Goal: Information Seeking & Learning: Learn about a topic

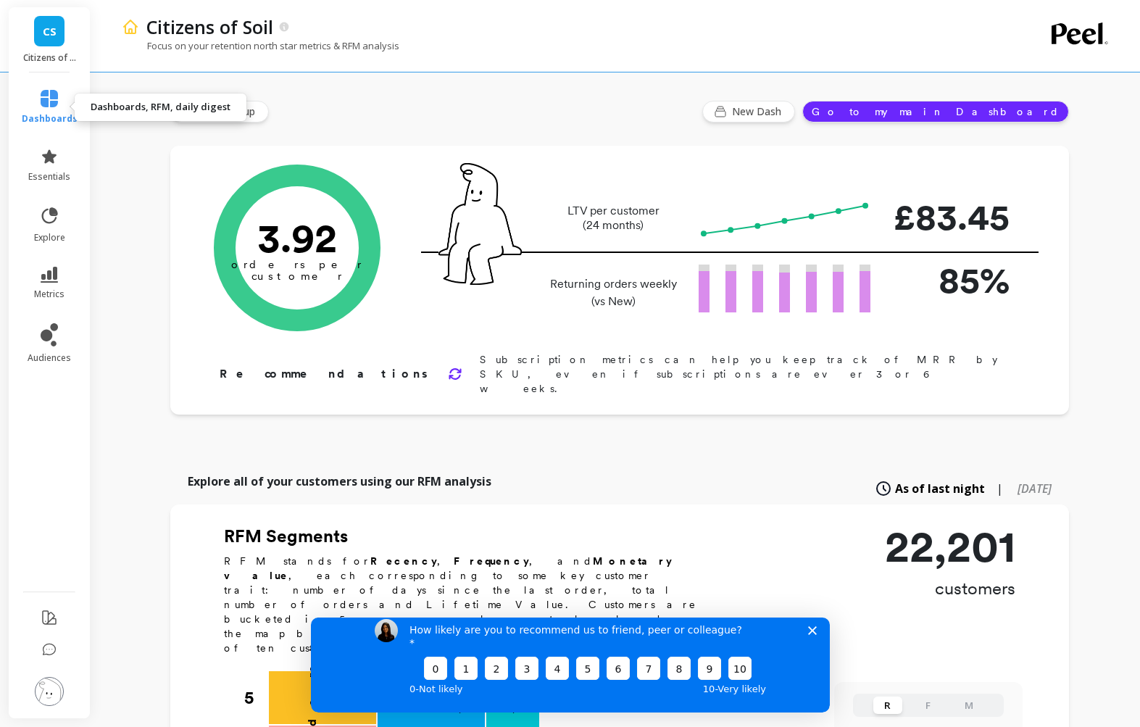
click at [64, 113] on span "dashboards" at bounding box center [50, 119] width 56 height 12
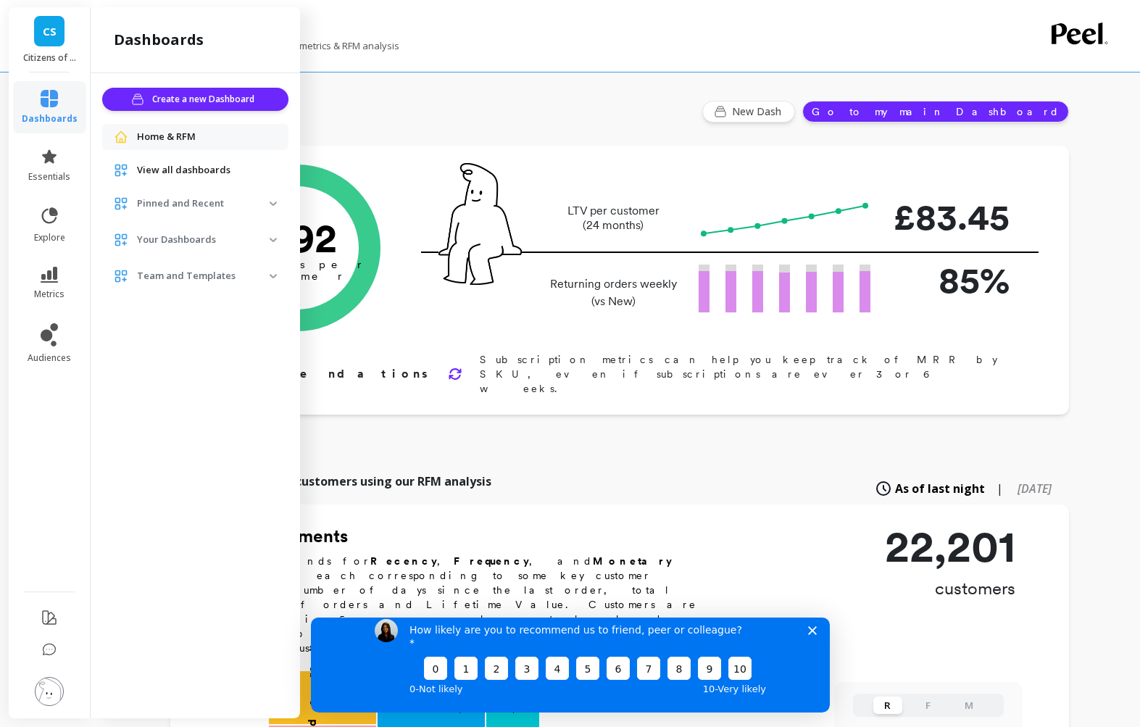
click at [222, 203] on p "Pinned and Recent" at bounding box center [203, 203] width 133 height 14
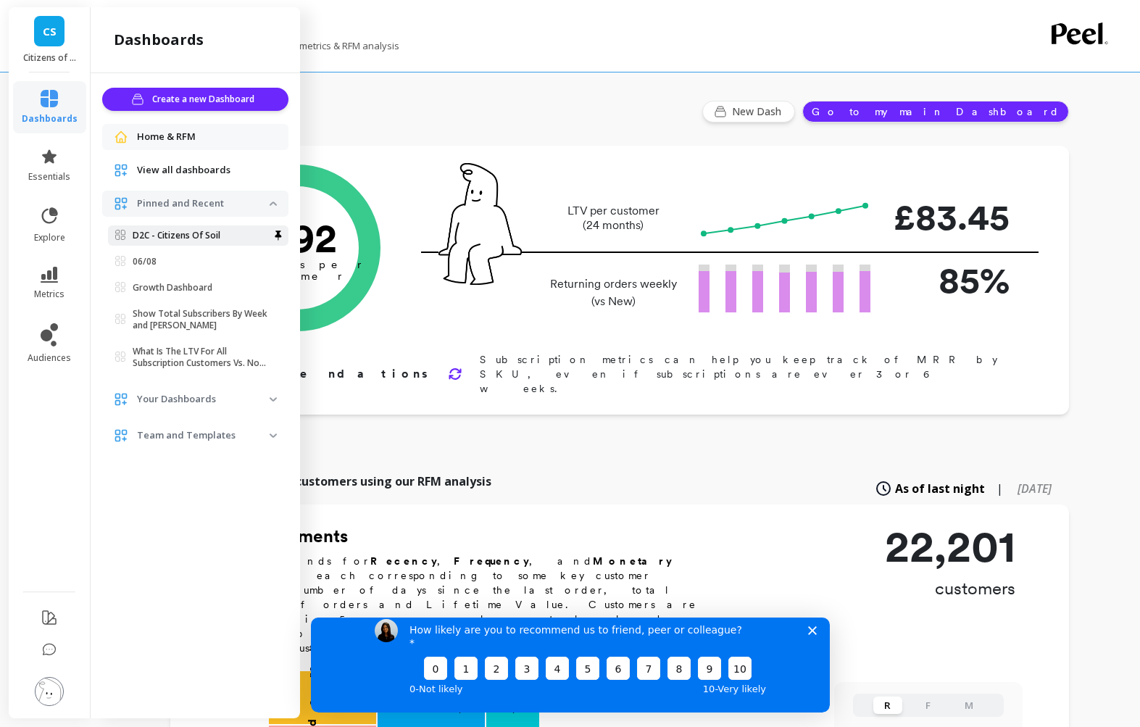
click at [206, 234] on p "D2C - Citizens Of Soil" at bounding box center [177, 236] width 88 height 12
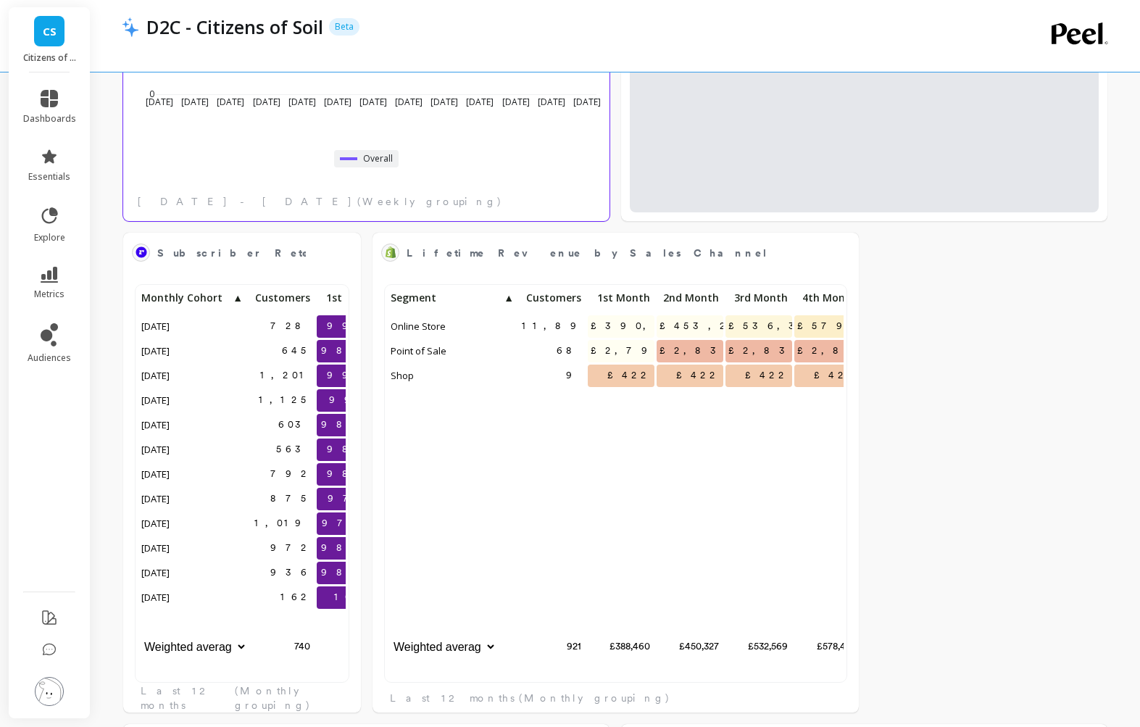
scroll to position [1269, 0]
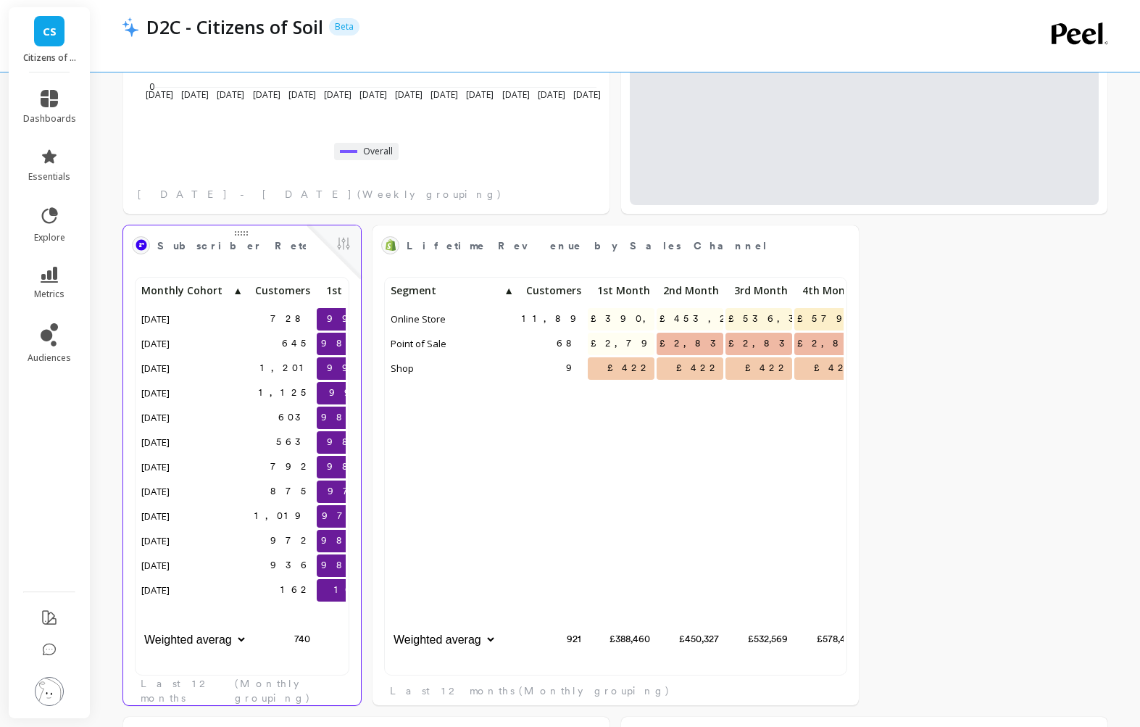
click at [298, 264] on div "728 99.5% 97.0% 645 98.8% 96.1% 1,201 99.5% 98.3% 1,125 99.0% 97.2% 603 98.8% 9…" at bounding box center [242, 484] width 238 height 440
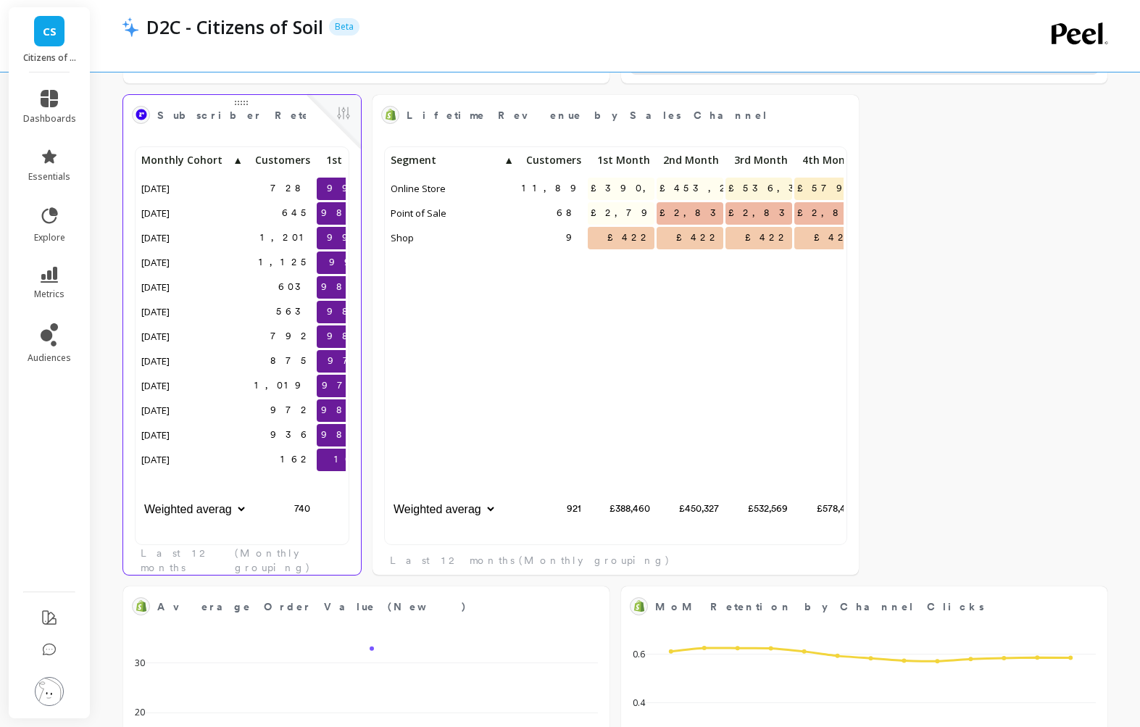
scroll to position [0, 0]
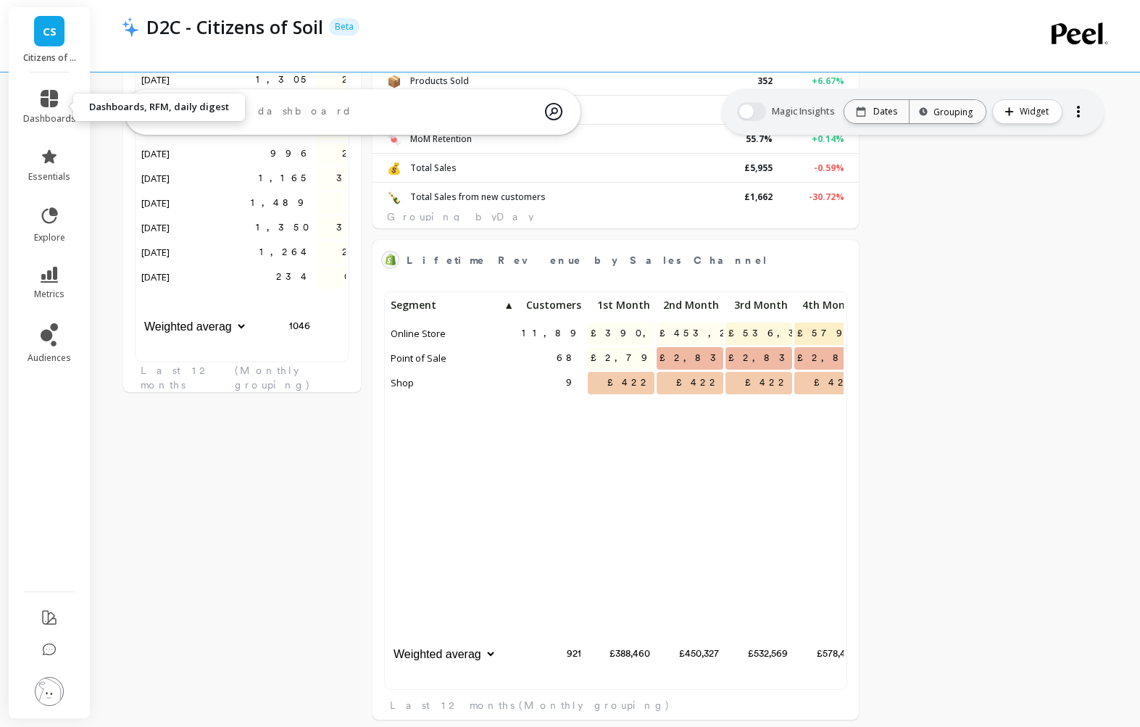
click at [53, 93] on icon at bounding box center [49, 98] width 17 height 17
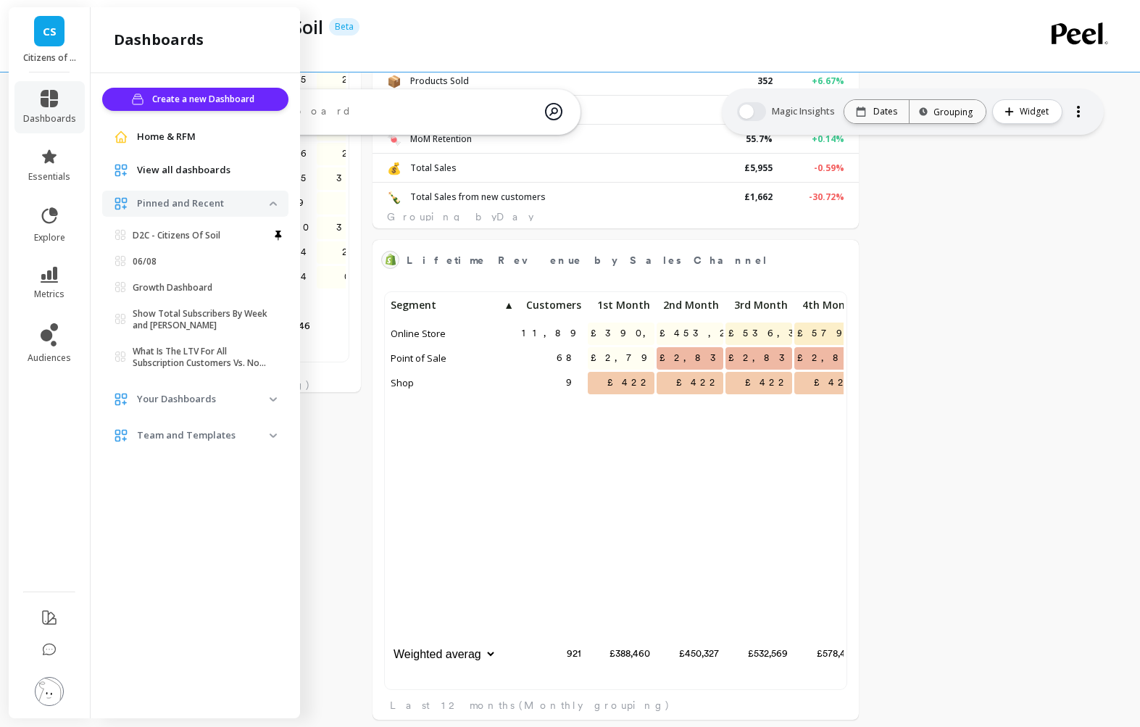
click at [191, 406] on span "Your Dashboards" at bounding box center [195, 399] width 186 height 26
click at [217, 280] on link "Growth Dashboard" at bounding box center [198, 287] width 180 height 20
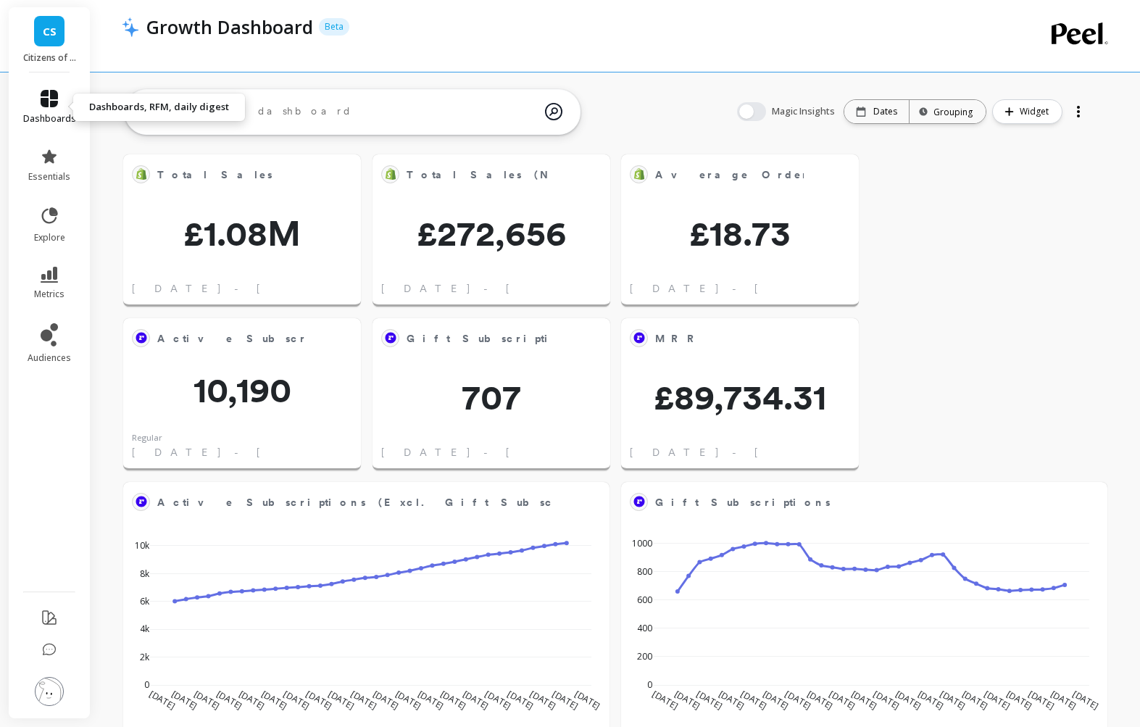
click at [47, 98] on icon at bounding box center [49, 98] width 17 height 17
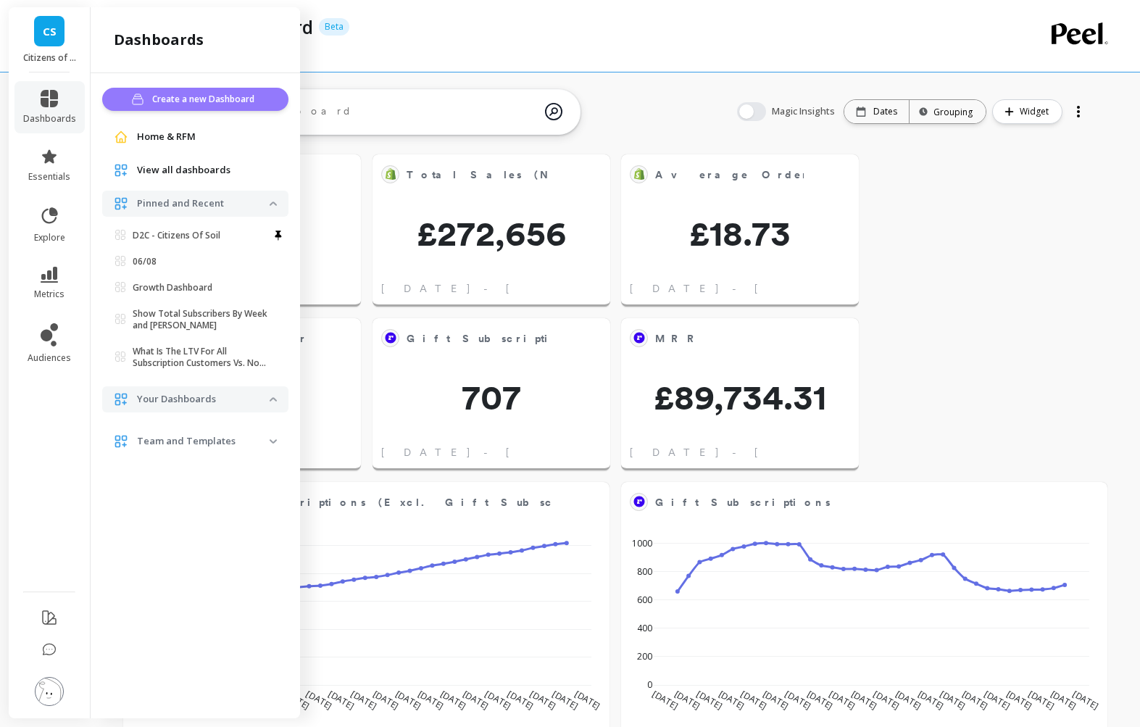
click at [217, 93] on span "Create a new Dashboard" at bounding box center [205, 99] width 106 height 14
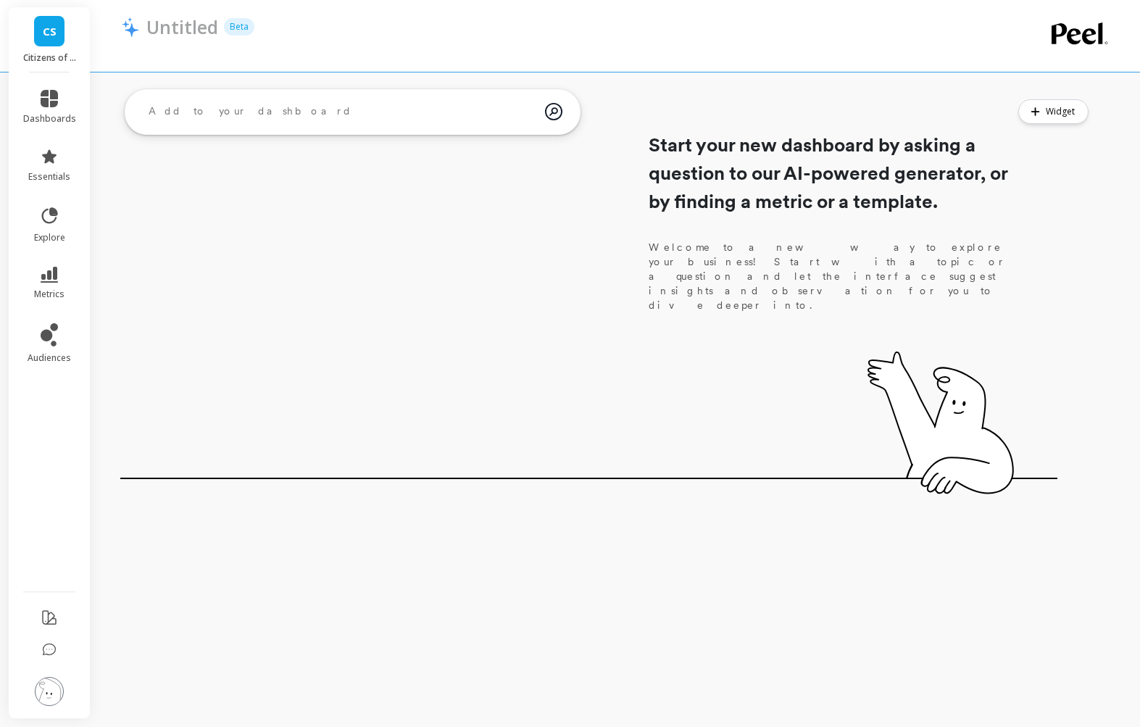
click at [309, 109] on textarea at bounding box center [341, 111] width 408 height 39
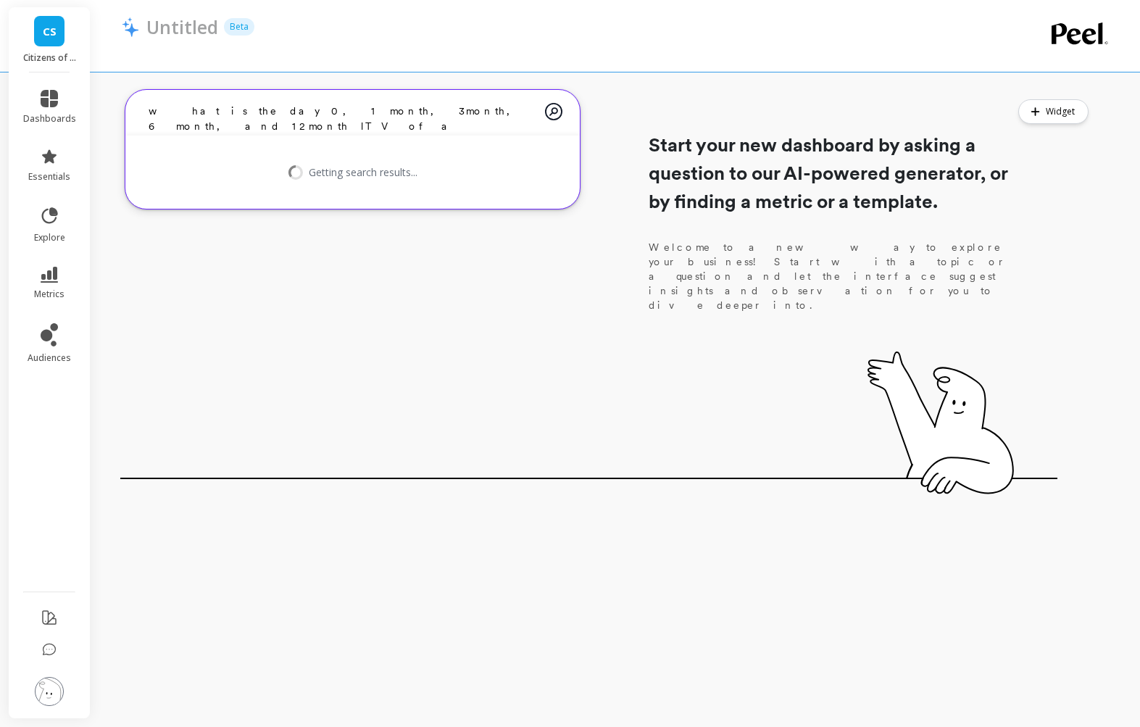
type textarea "what is the day 0, 1 month, 3month, 6 month, and 12month lTV of a subscriber"
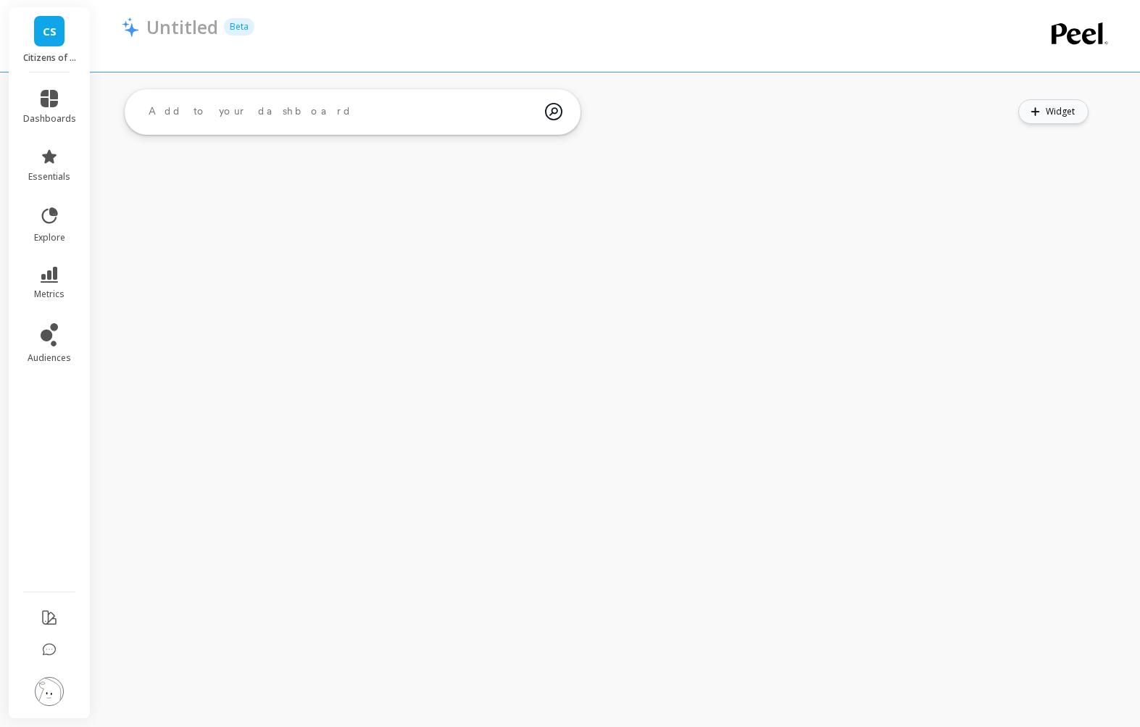
click at [1067, 113] on span "Widget" at bounding box center [1061, 111] width 33 height 14
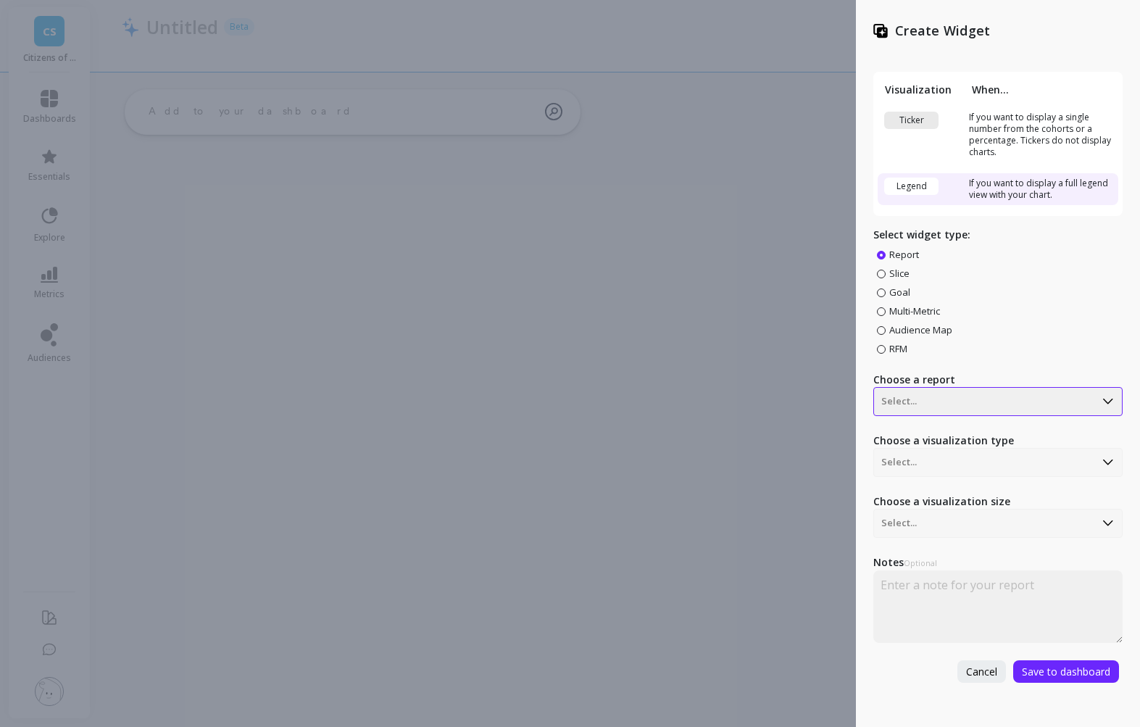
click at [995, 406] on div at bounding box center [984, 401] width 206 height 17
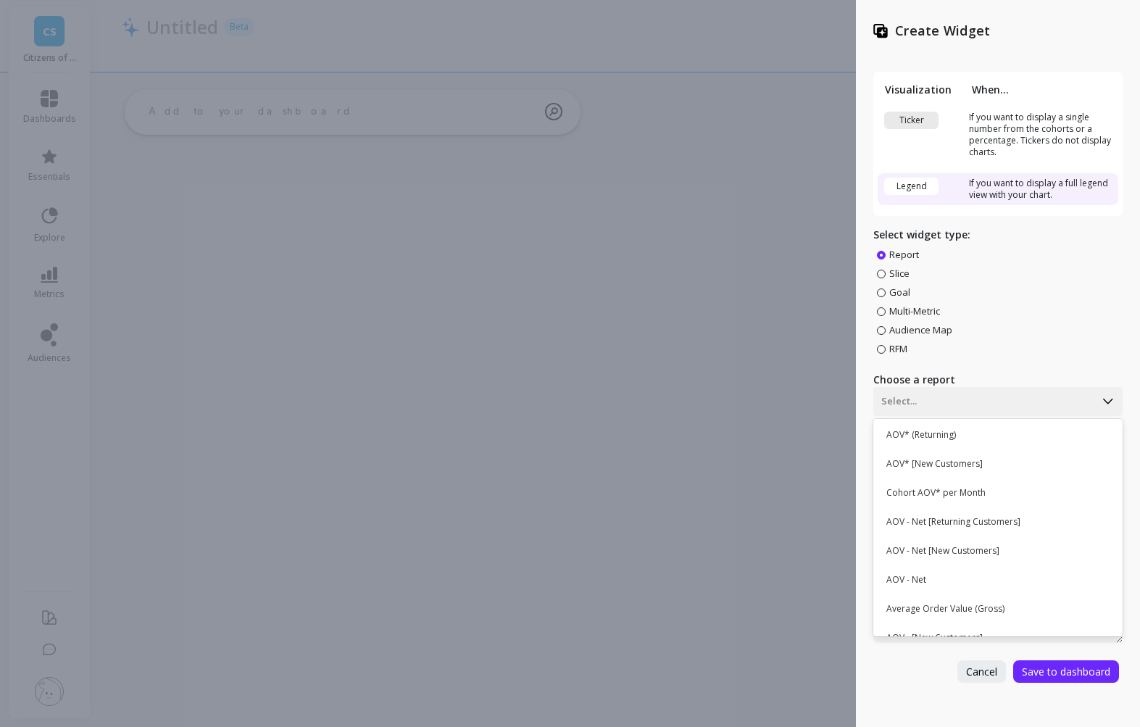
scroll to position [207, 0]
click at [1007, 494] on div "Cohort AOV* per Month" at bounding box center [995, 492] width 237 height 25
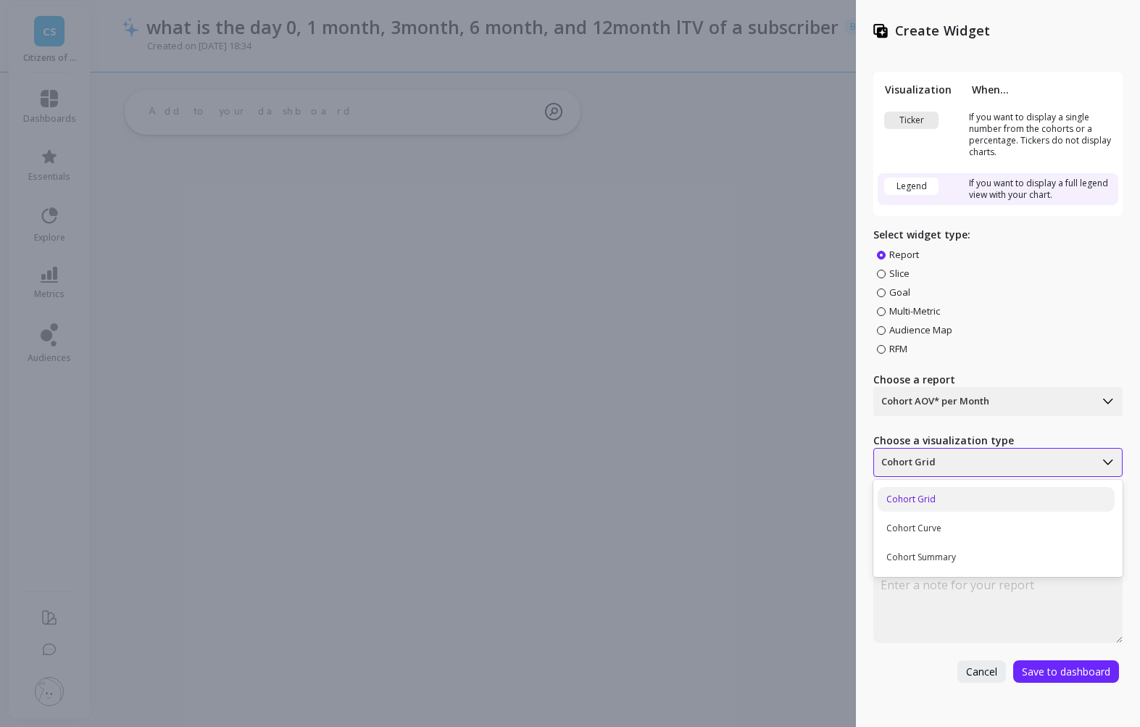
click at [1048, 466] on div at bounding box center [984, 462] width 206 height 17
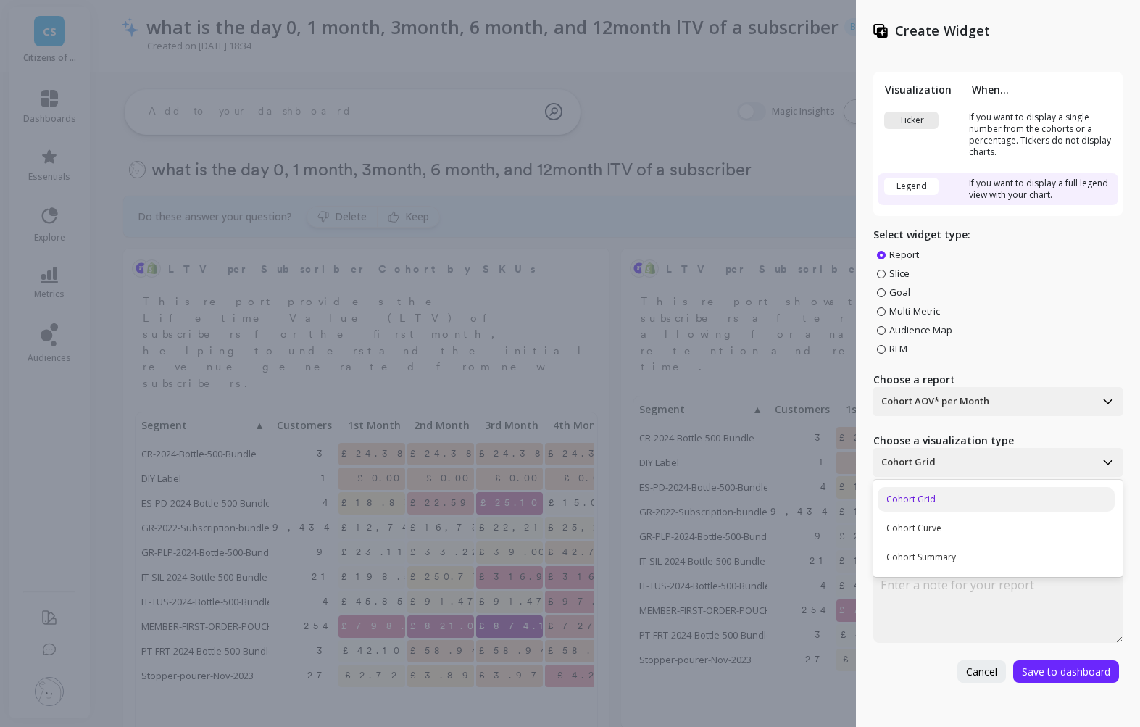
scroll to position [0, 0]
click at [680, 207] on div "Create Widget Visualization When... Ticker If you want to display a single numb…" at bounding box center [570, 363] width 1140 height 727
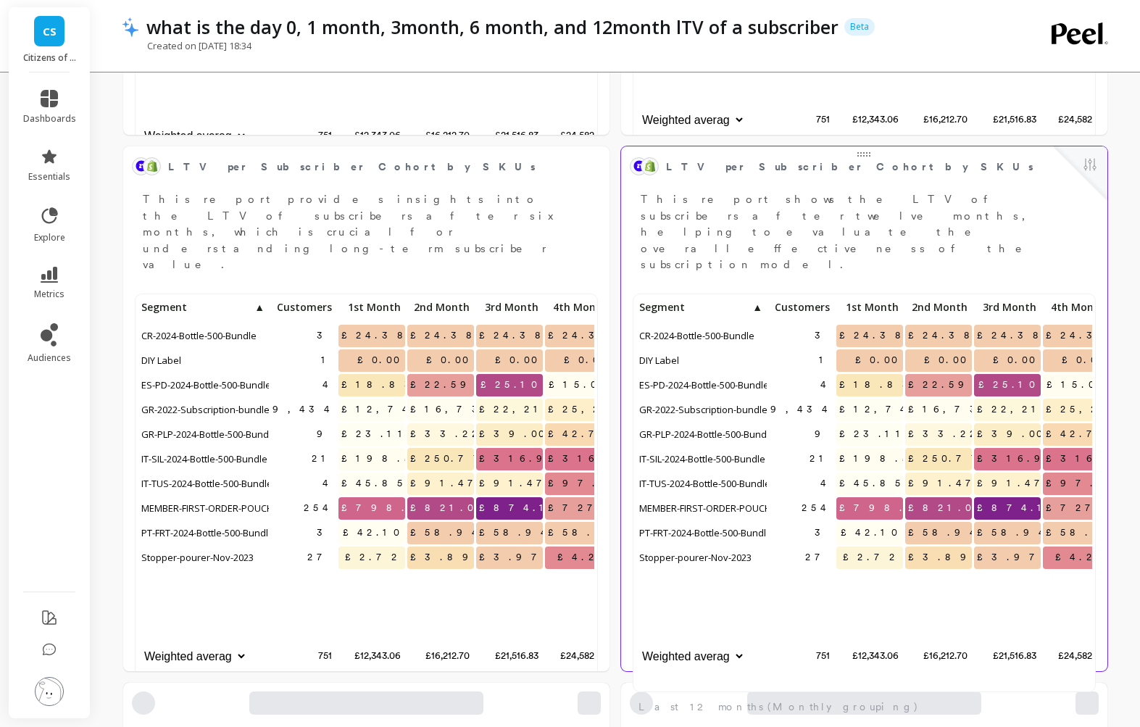
scroll to position [659, 0]
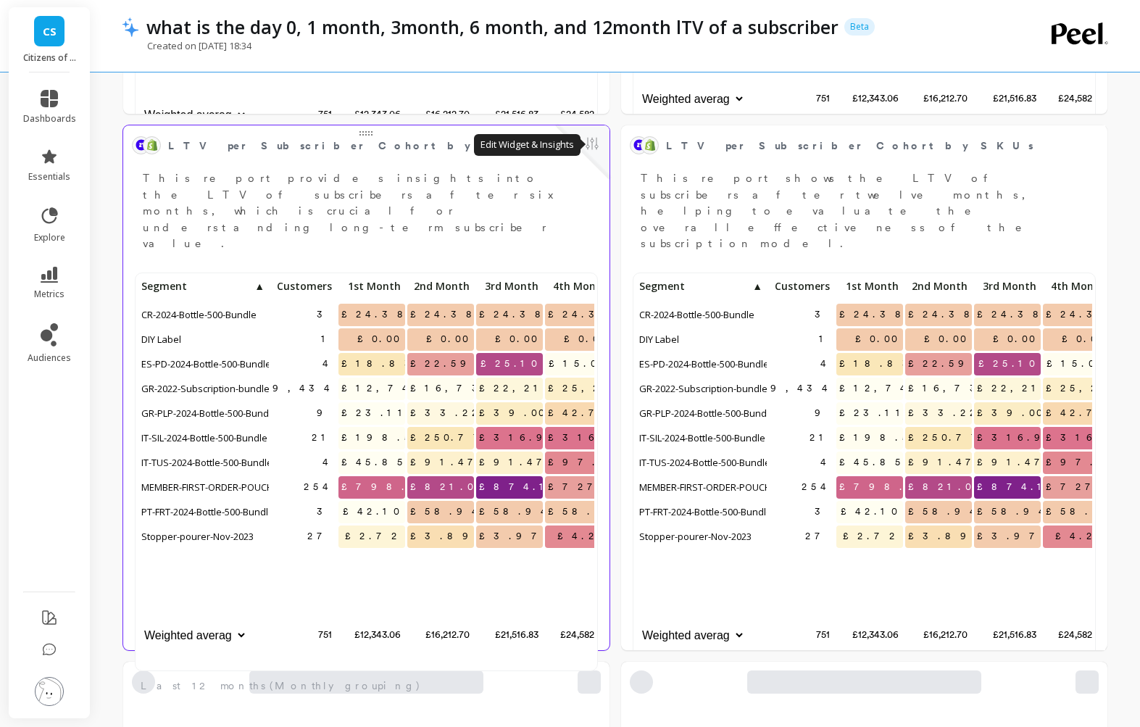
click at [594, 143] on button at bounding box center [591, 145] width 17 height 20
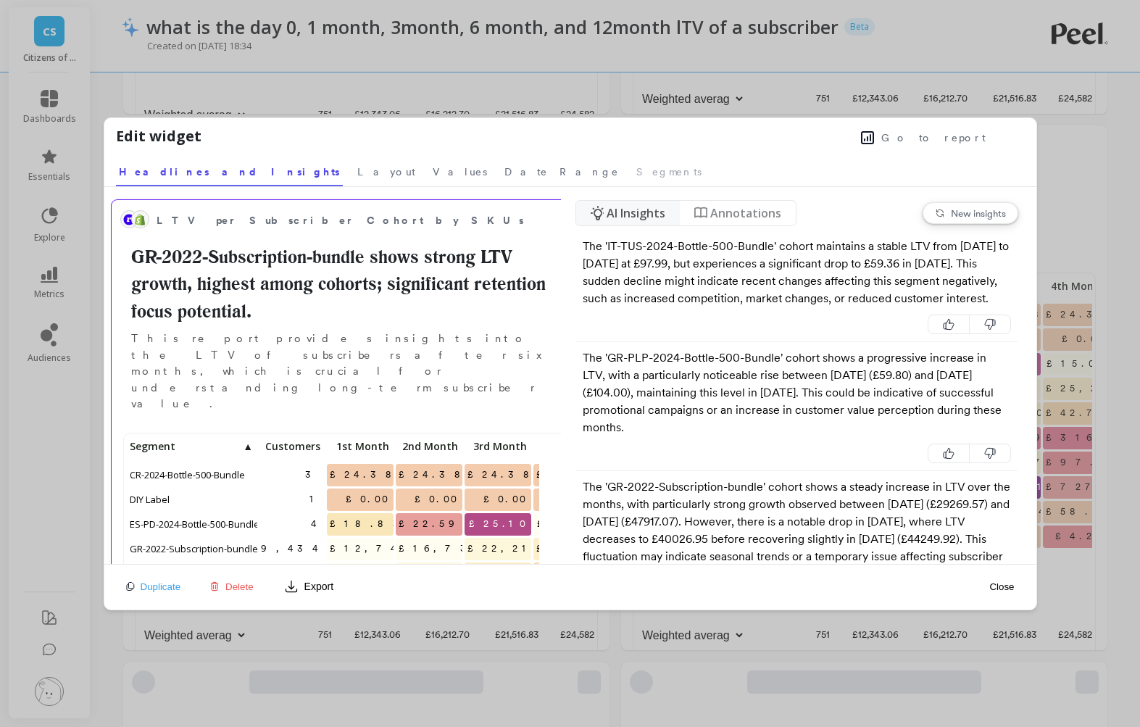
scroll to position [398, 411]
click at [229, 331] on p "This report provides insights into the LTV of subscribers after six months, whi…" at bounding box center [348, 371] width 456 height 82
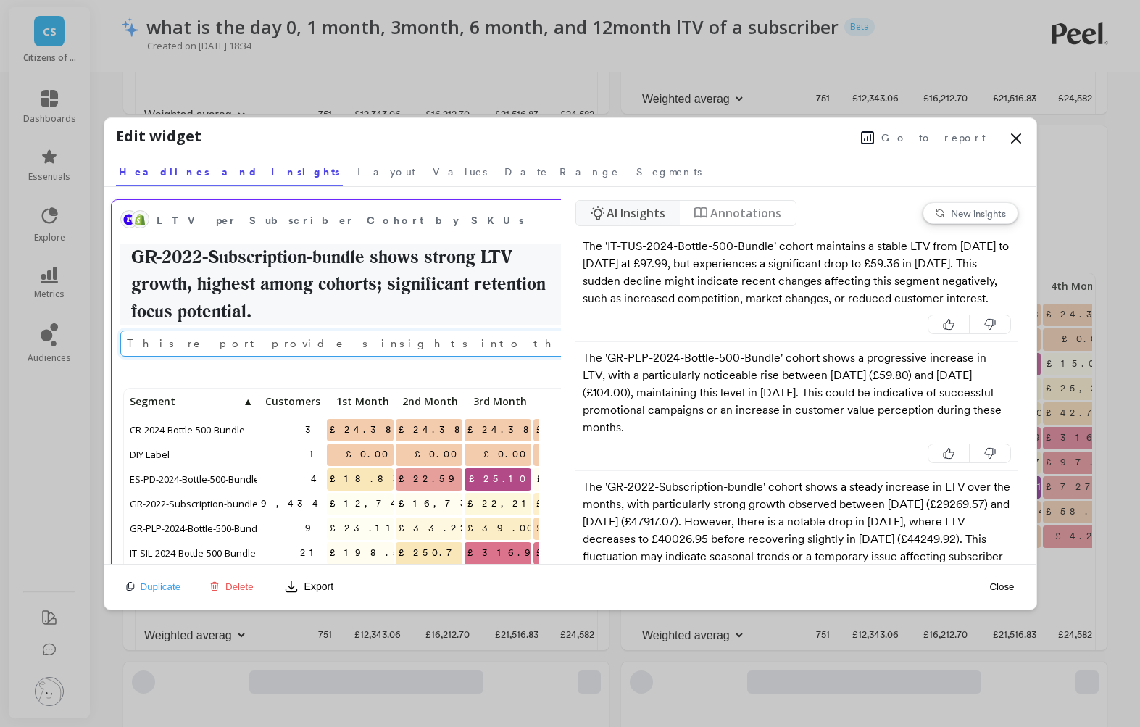
scroll to position [0, 237]
click at [280, 168] on nav "Headlines and Insights Layout Values Date Range Segments" at bounding box center [570, 169] width 908 height 33
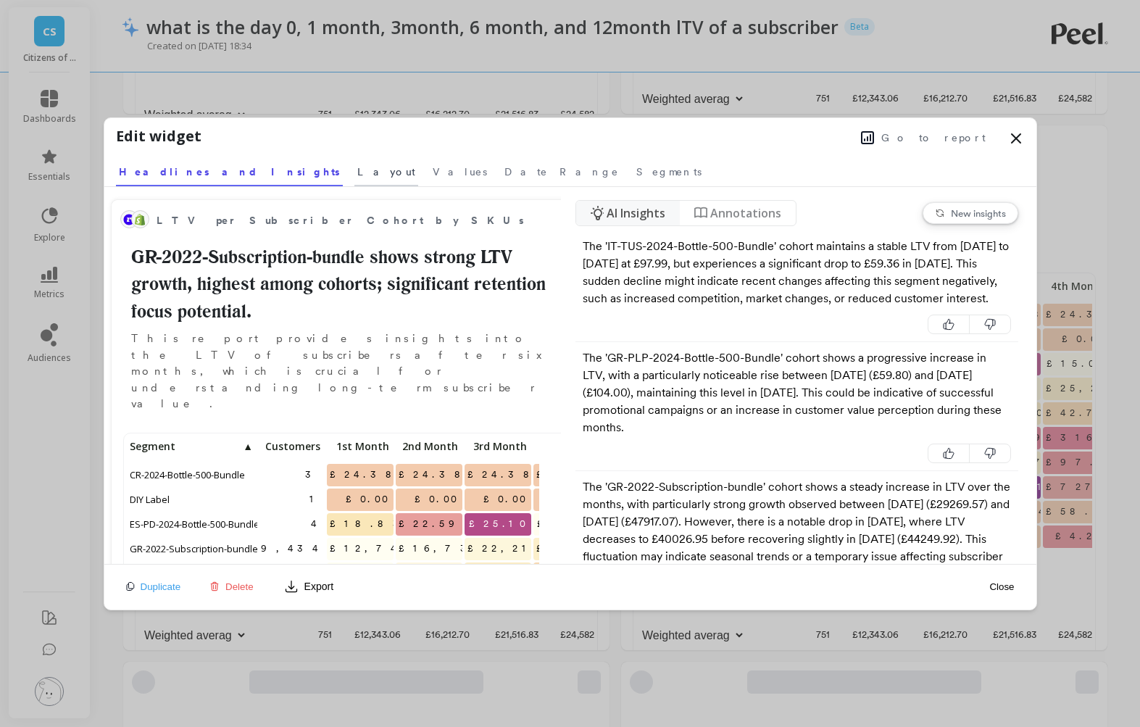
click at [357, 170] on span "Layout" at bounding box center [386, 171] width 58 height 14
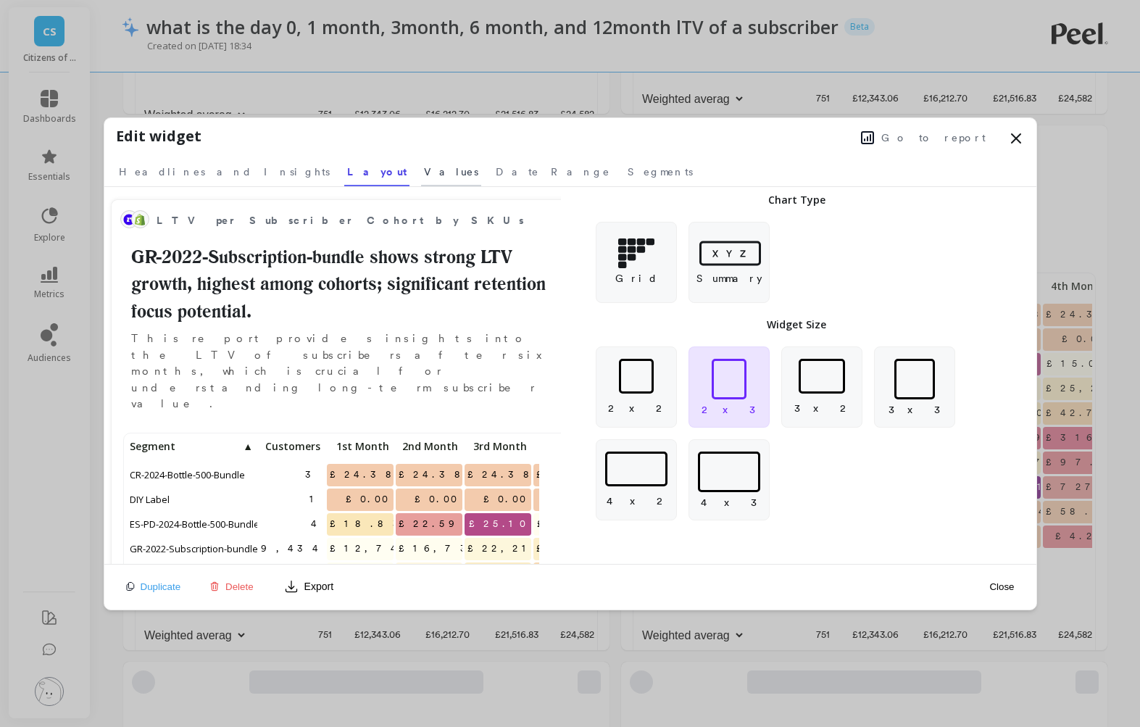
click at [424, 172] on span "Values" at bounding box center [451, 171] width 54 height 14
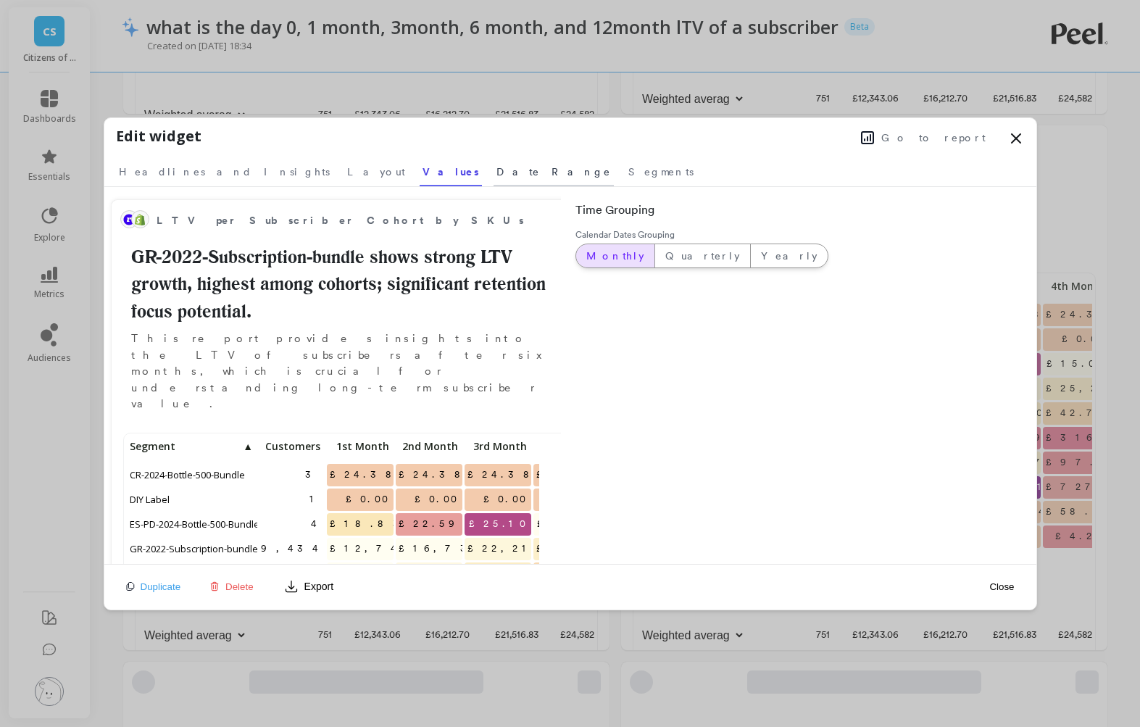
click at [496, 177] on span "Date Range" at bounding box center [553, 171] width 114 height 14
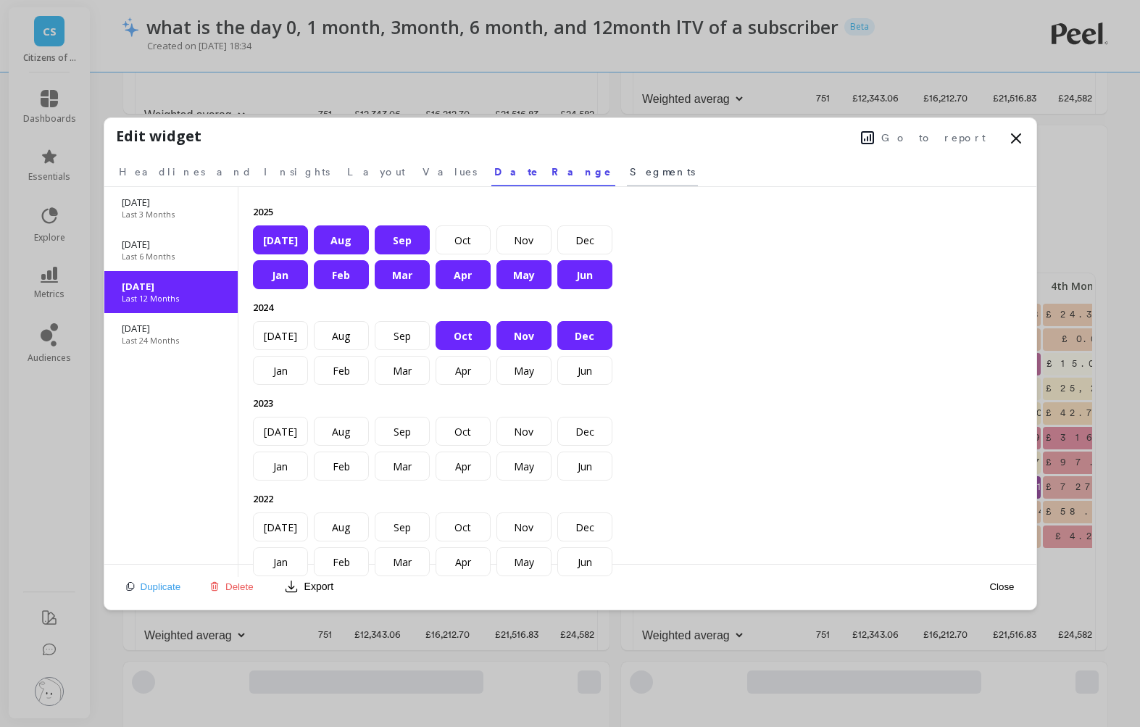
click at [630, 177] on span "Segments" at bounding box center [662, 171] width 65 height 14
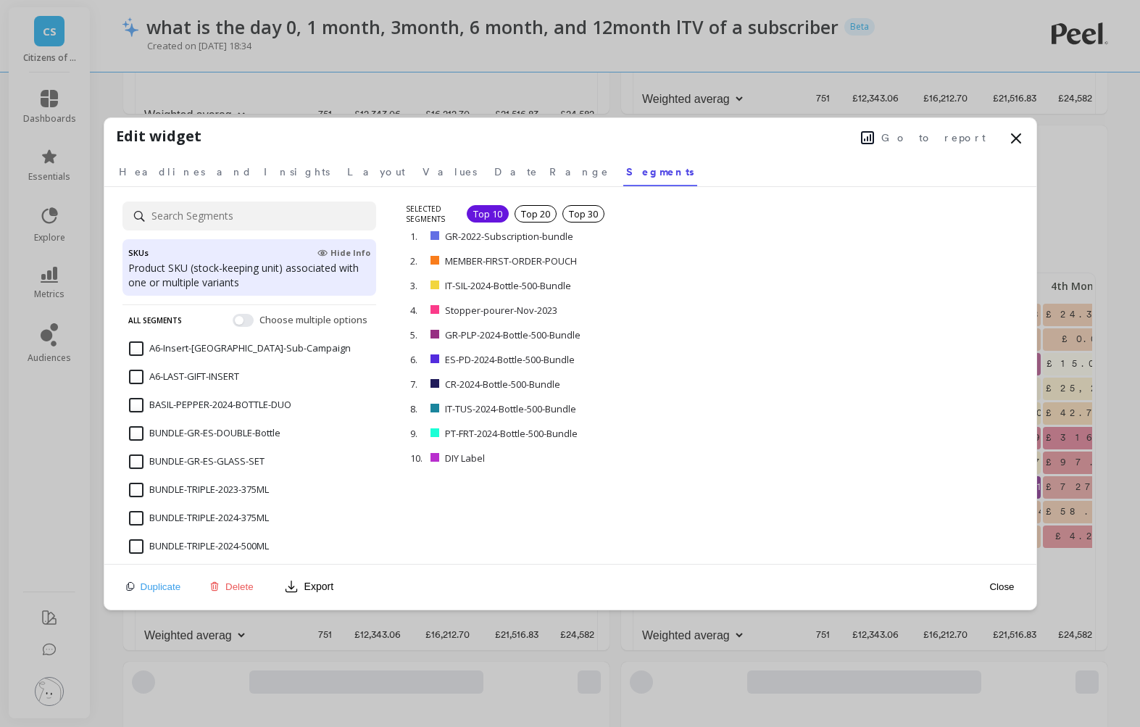
click at [1019, 142] on icon at bounding box center [1015, 138] width 9 height 9
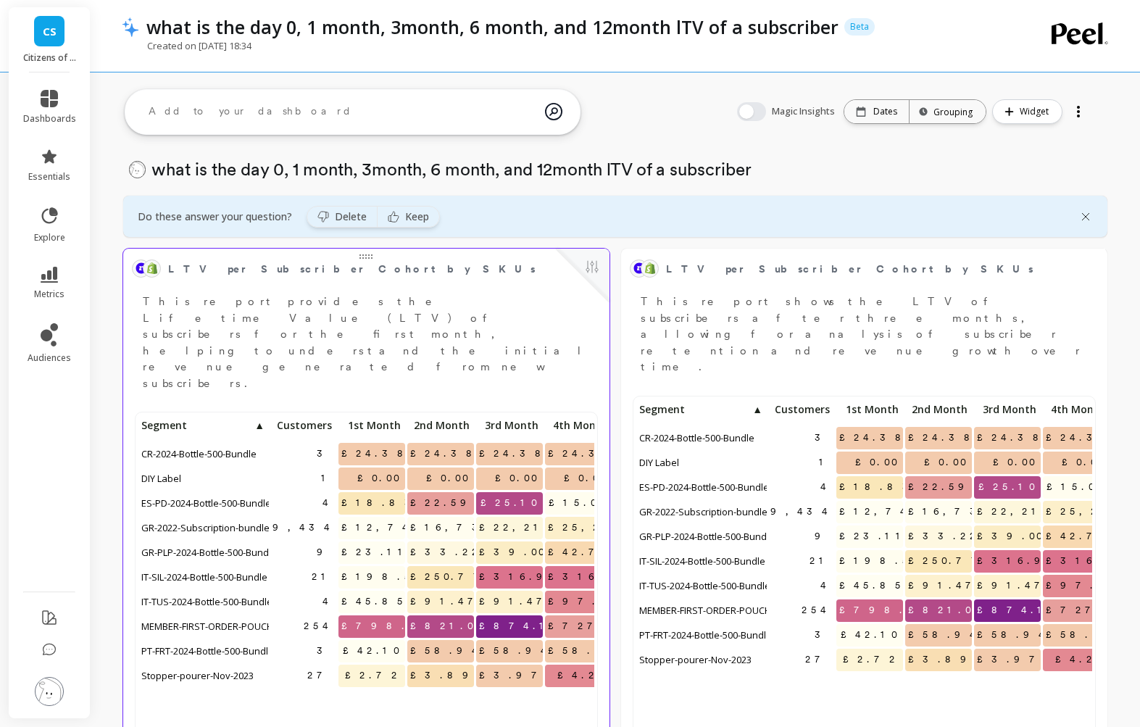
scroll to position [0, 0]
click at [317, 419] on span "Customers" at bounding box center [301, 425] width 59 height 12
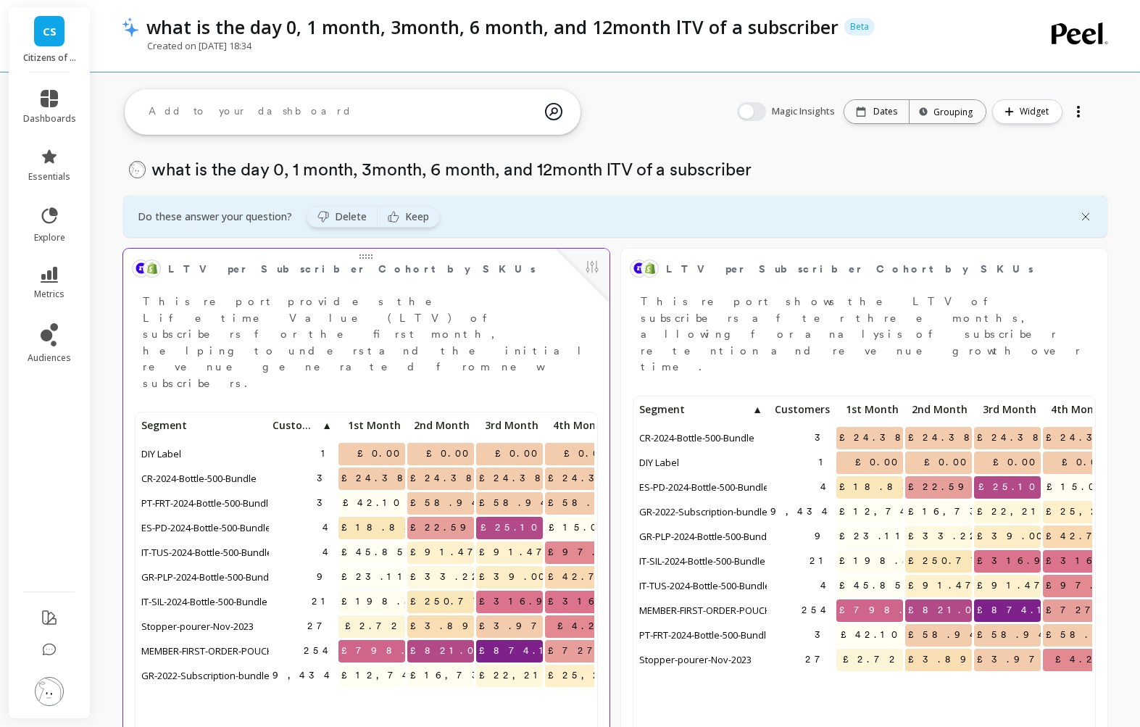
click at [320, 419] on span "▲" at bounding box center [326, 425] width 12 height 12
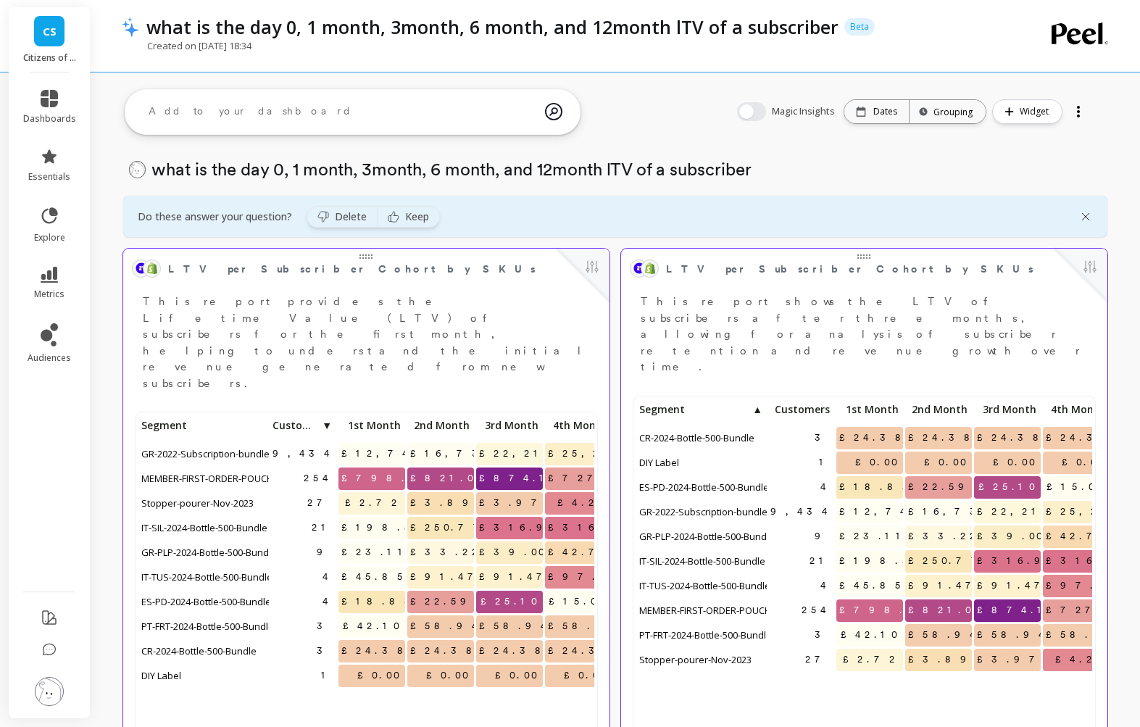
click at [800, 404] on span "Customers" at bounding box center [799, 410] width 59 height 12
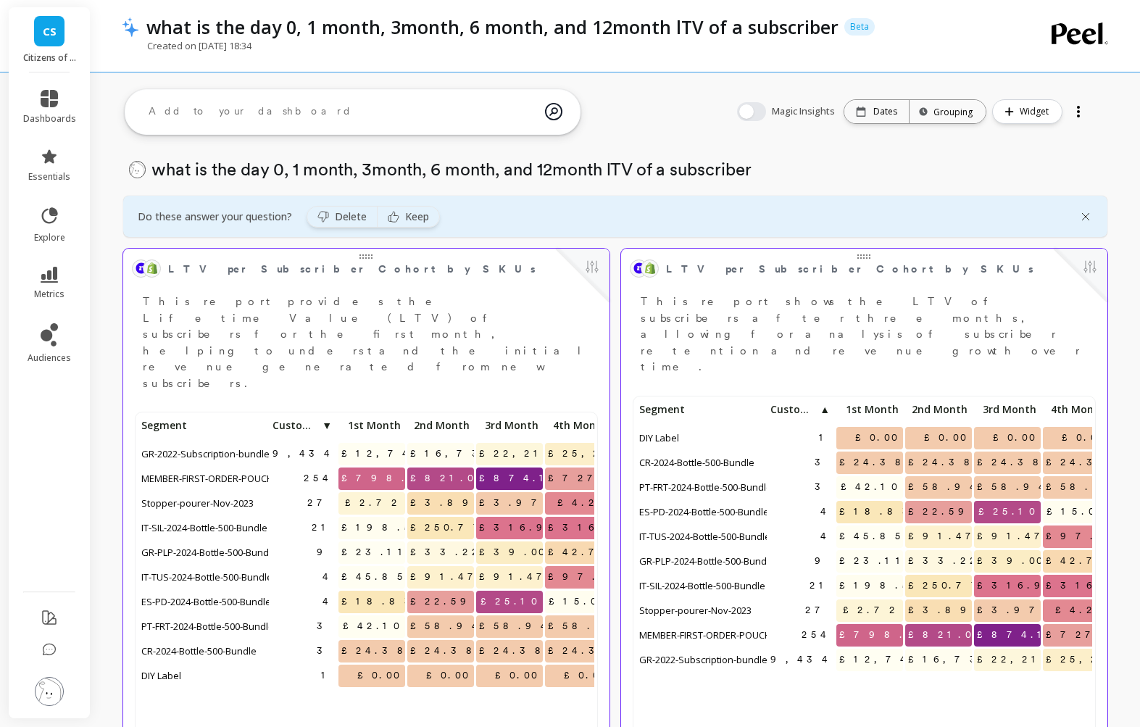
click at [806, 404] on span "Customers" at bounding box center [794, 410] width 48 height 12
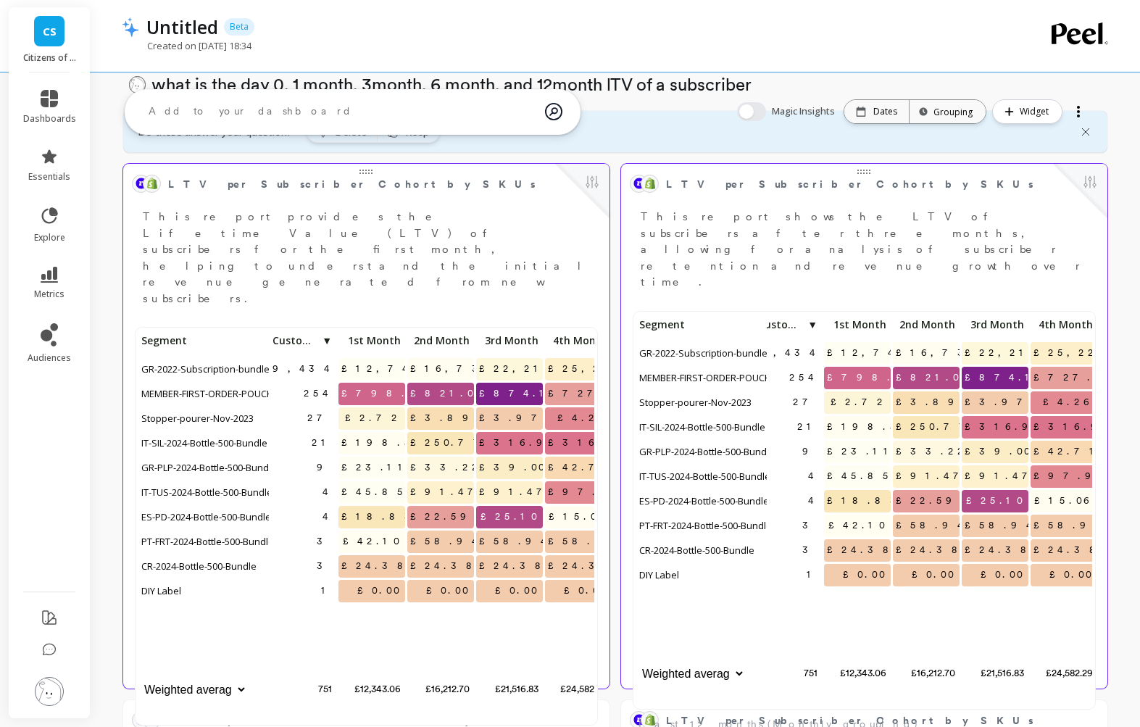
scroll to position [0, 20]
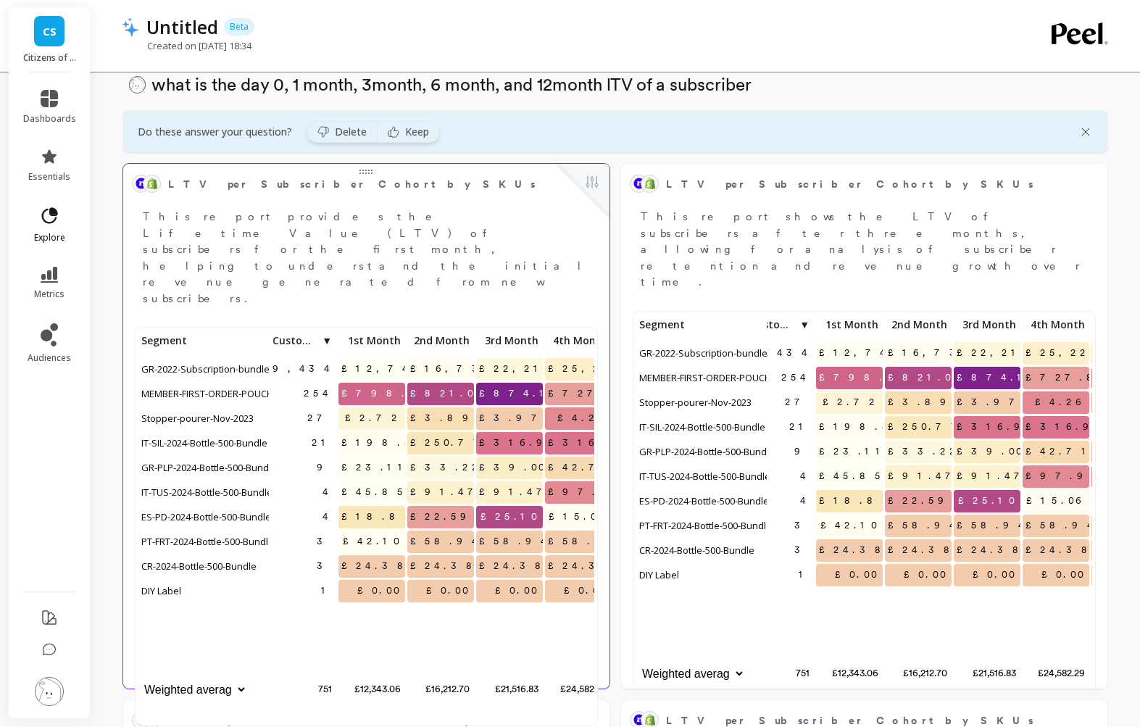
click at [38, 222] on link "explore" at bounding box center [49, 225] width 53 height 38
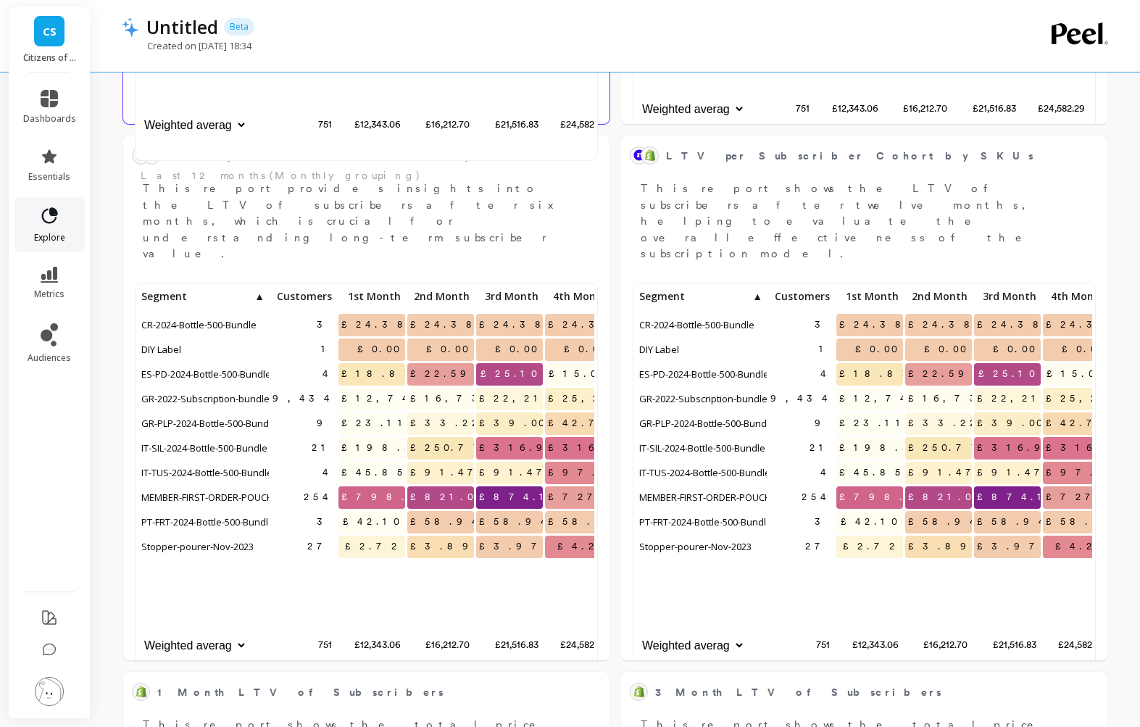
click at [45, 223] on icon at bounding box center [49, 216] width 20 height 20
click at [47, 219] on icon at bounding box center [49, 216] width 20 height 20
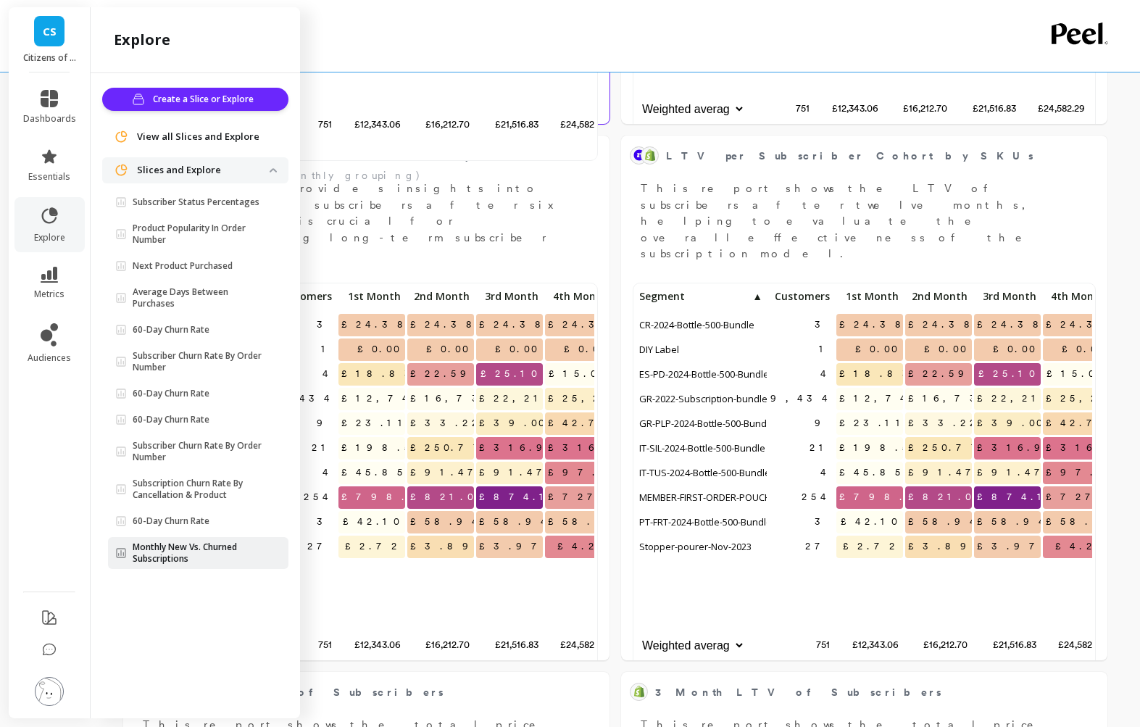
click at [214, 546] on p "Monthly New Vs. Churned Subscriptions" at bounding box center [201, 552] width 137 height 23
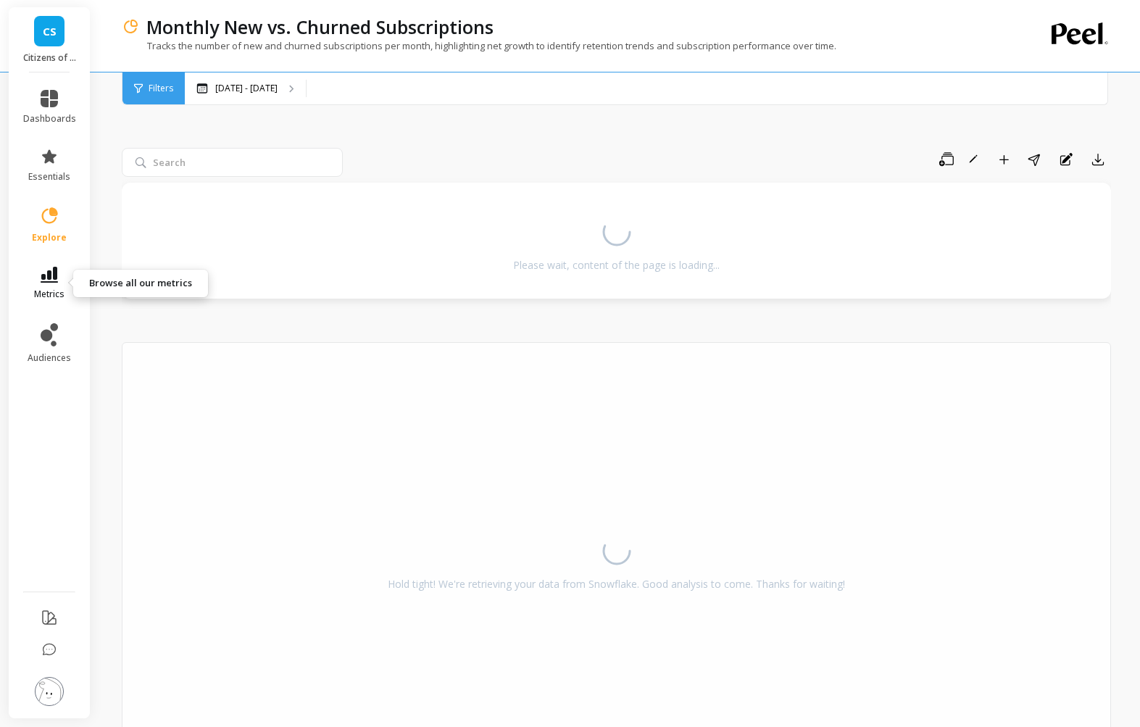
click at [55, 285] on link "metrics" at bounding box center [49, 283] width 53 height 33
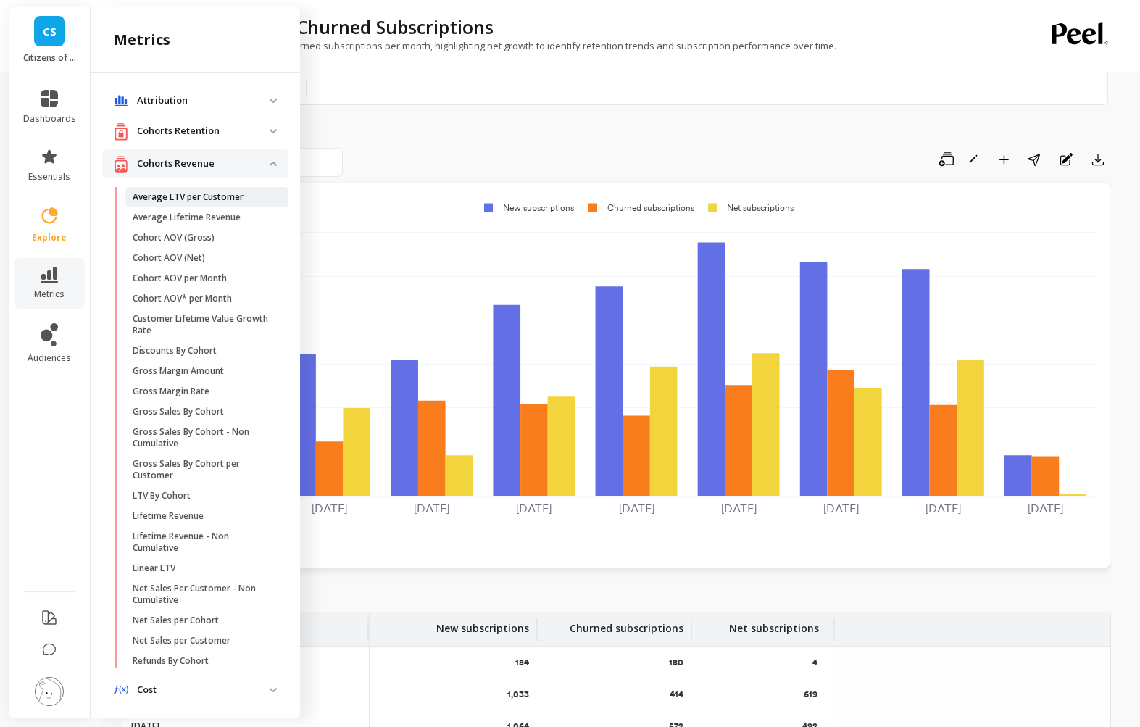
click at [238, 196] on p "Average LTV per Customer" at bounding box center [188, 197] width 111 height 12
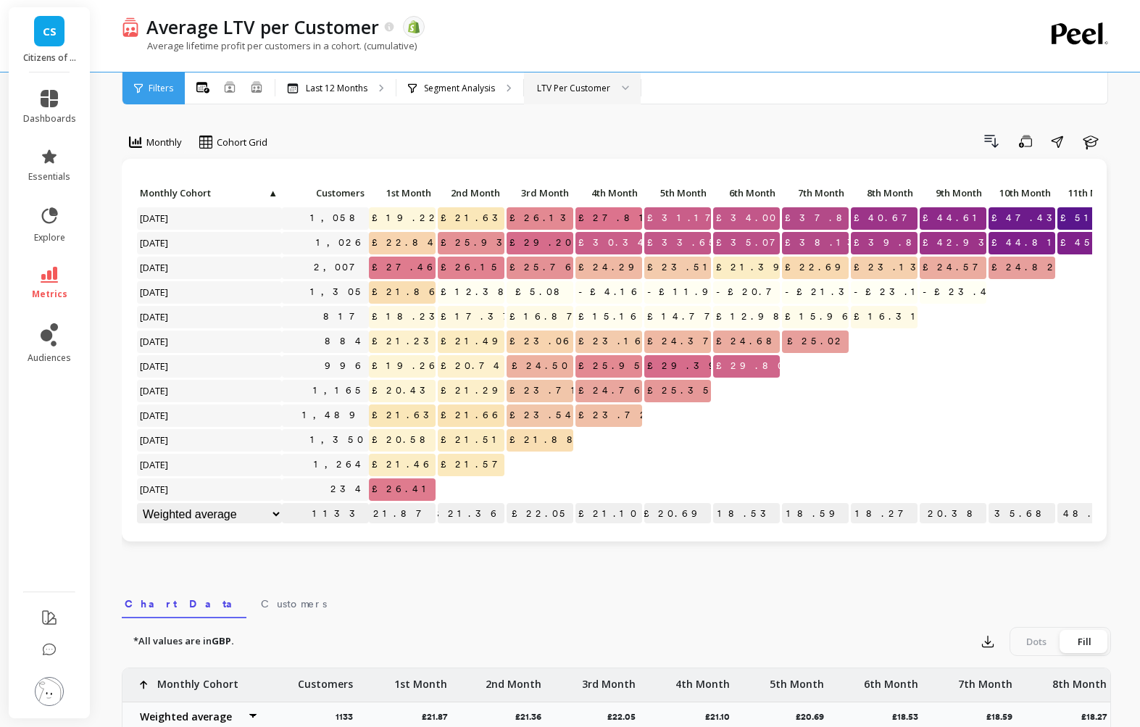
click at [614, 88] on div at bounding box center [619, 88] width 17 height 32
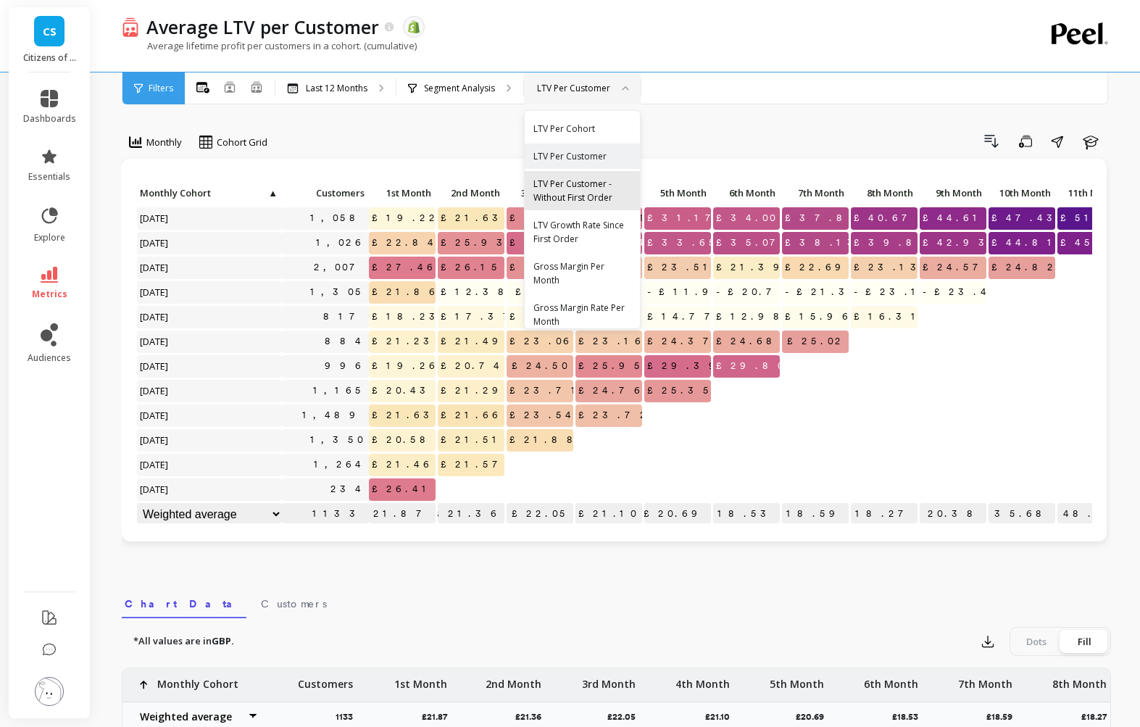
click at [573, 192] on div "LTV Per Customer - Without First Order" at bounding box center [582, 191] width 98 height 28
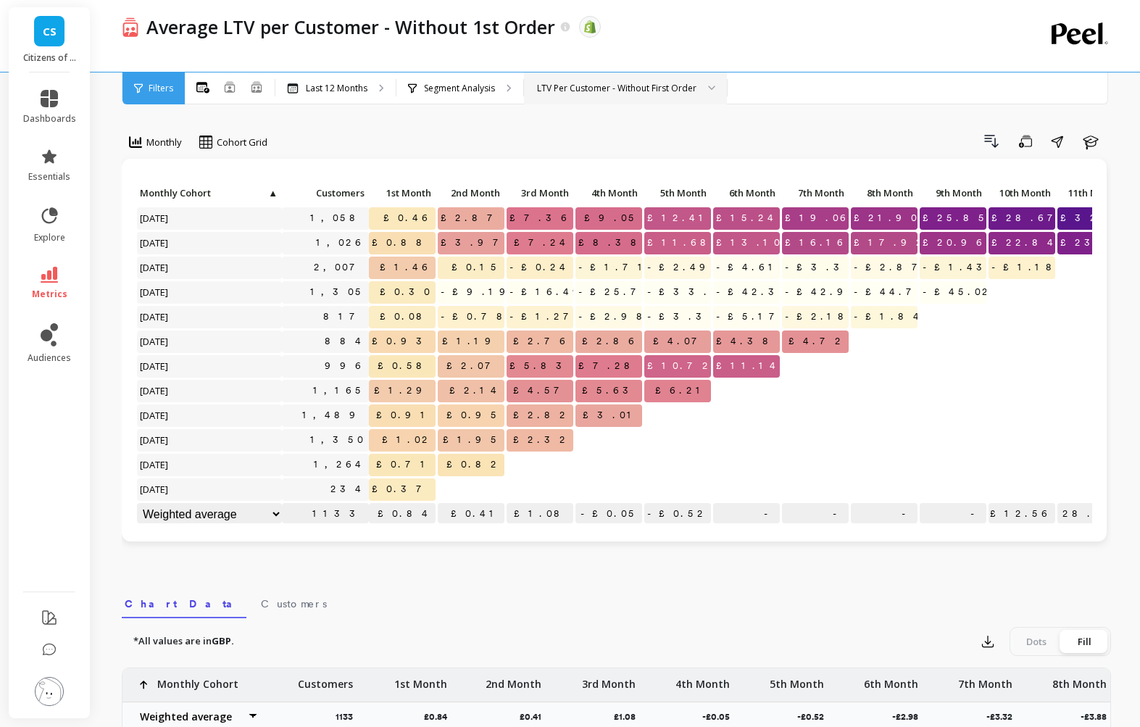
click at [601, 75] on div "LTV Per Customer - Without First Order" at bounding box center [625, 88] width 203 height 32
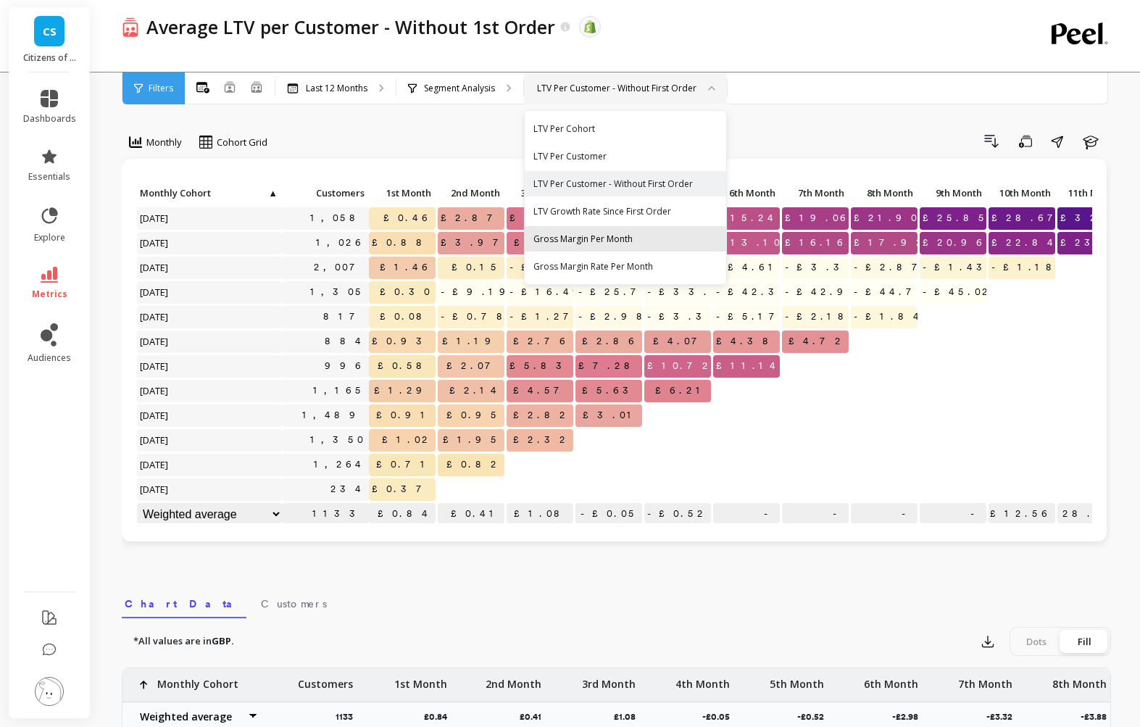
click at [634, 241] on div "Gross Margin Per Month" at bounding box center [625, 239] width 184 height 14
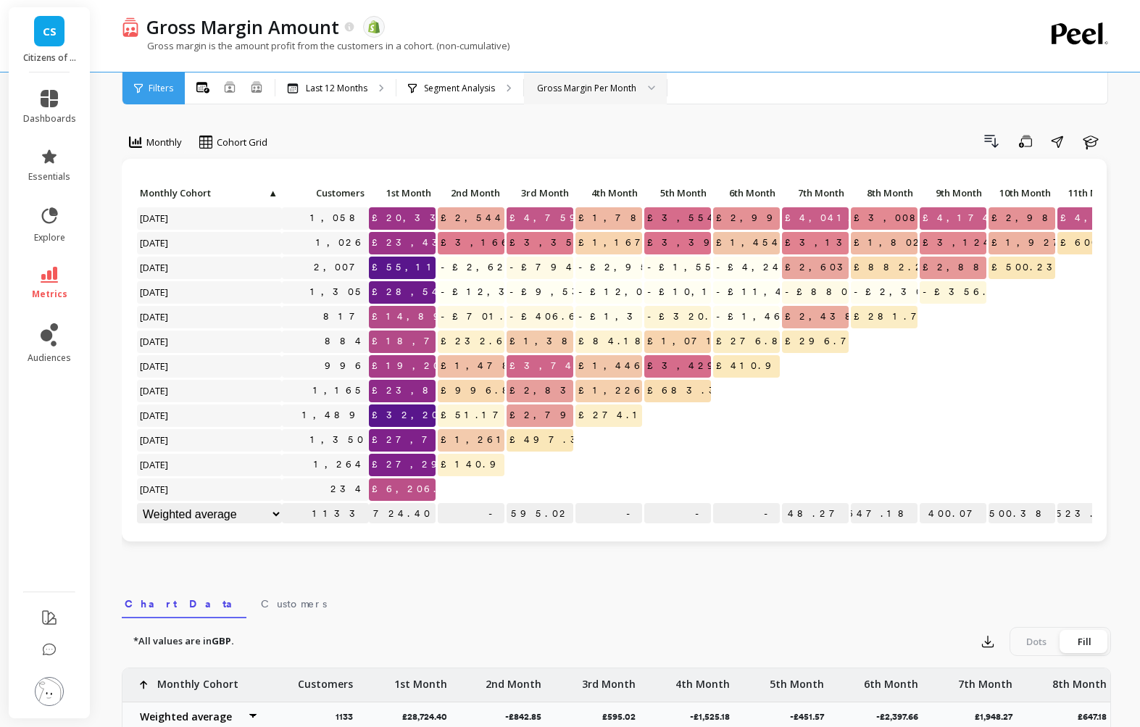
click at [608, 93] on div "Gross Margin Per Month" at bounding box center [586, 88] width 99 height 14
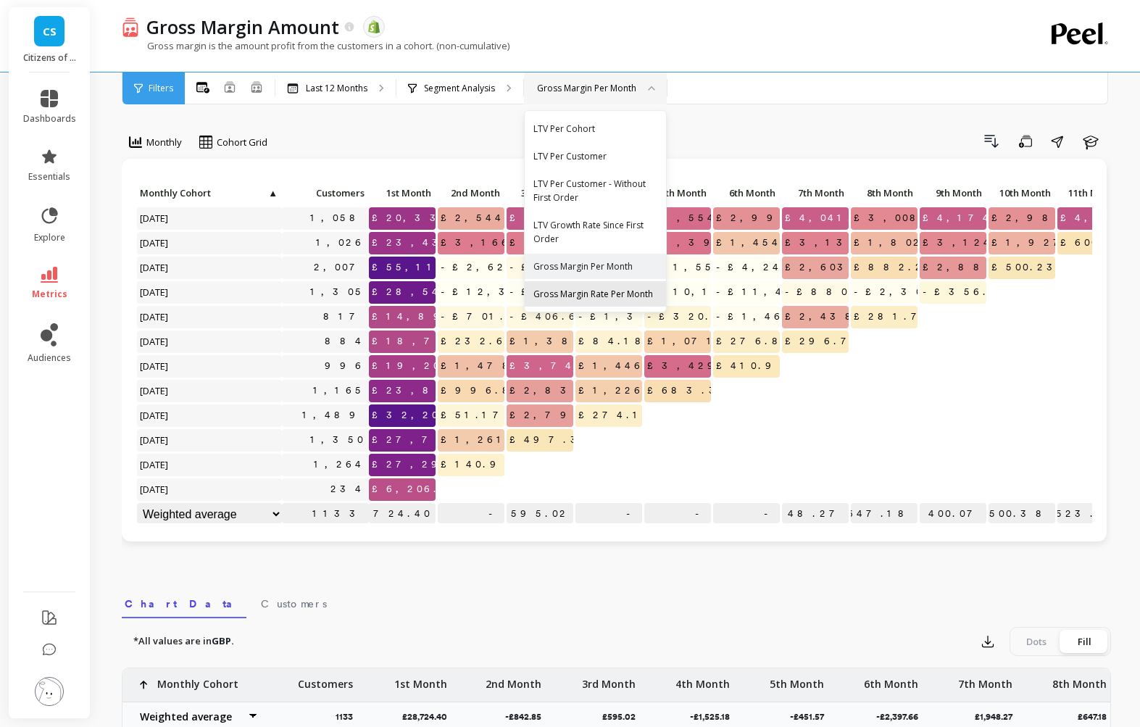
click at [634, 298] on div "Gross Margin Rate Per Month" at bounding box center [595, 294] width 124 height 14
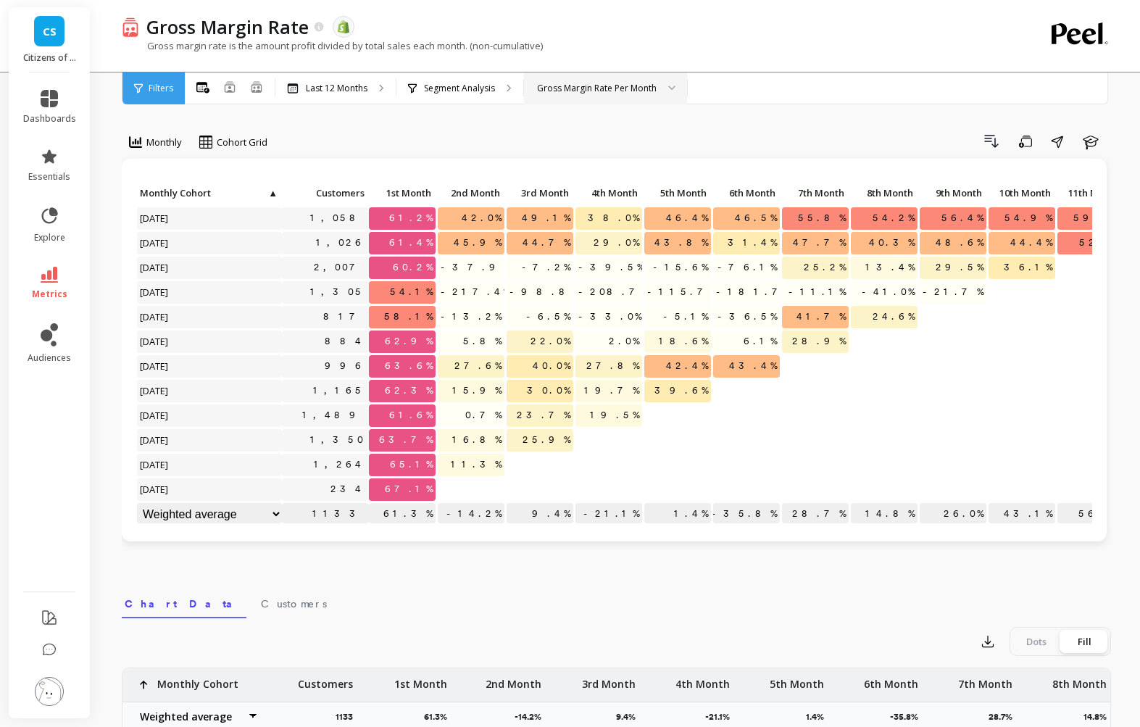
click at [616, 91] on div "Gross Margin Rate Per Month" at bounding box center [597, 88] width 120 height 14
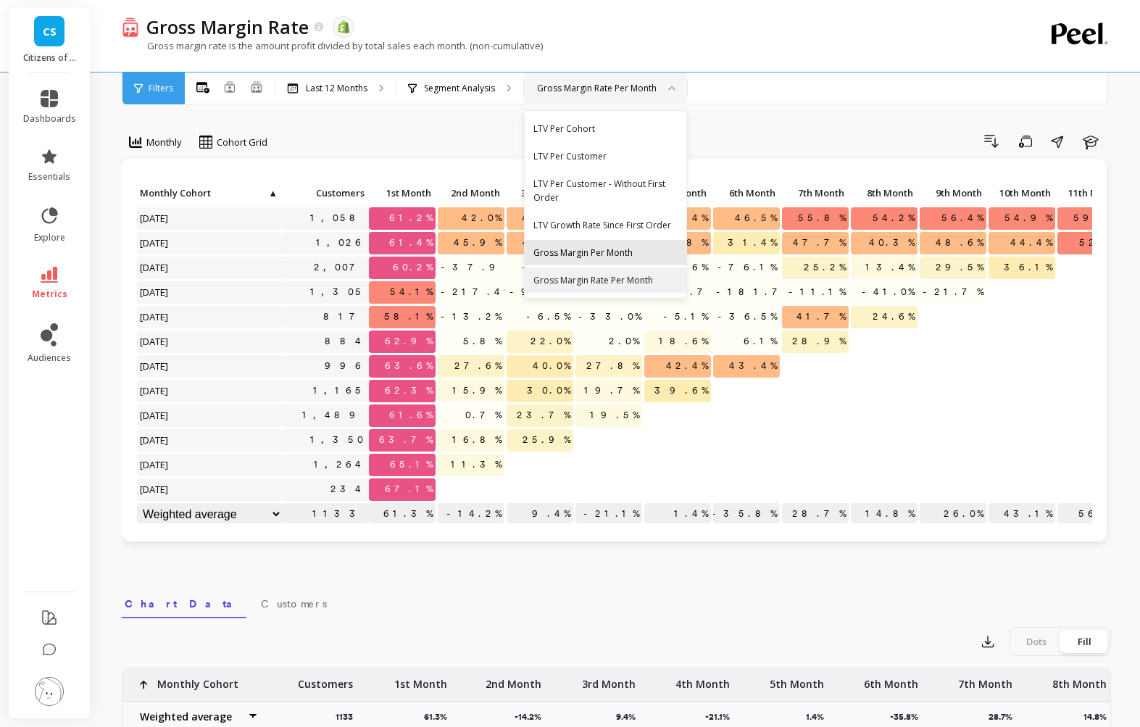
click at [624, 256] on div "Gross Margin Per Month" at bounding box center [605, 253] width 144 height 14
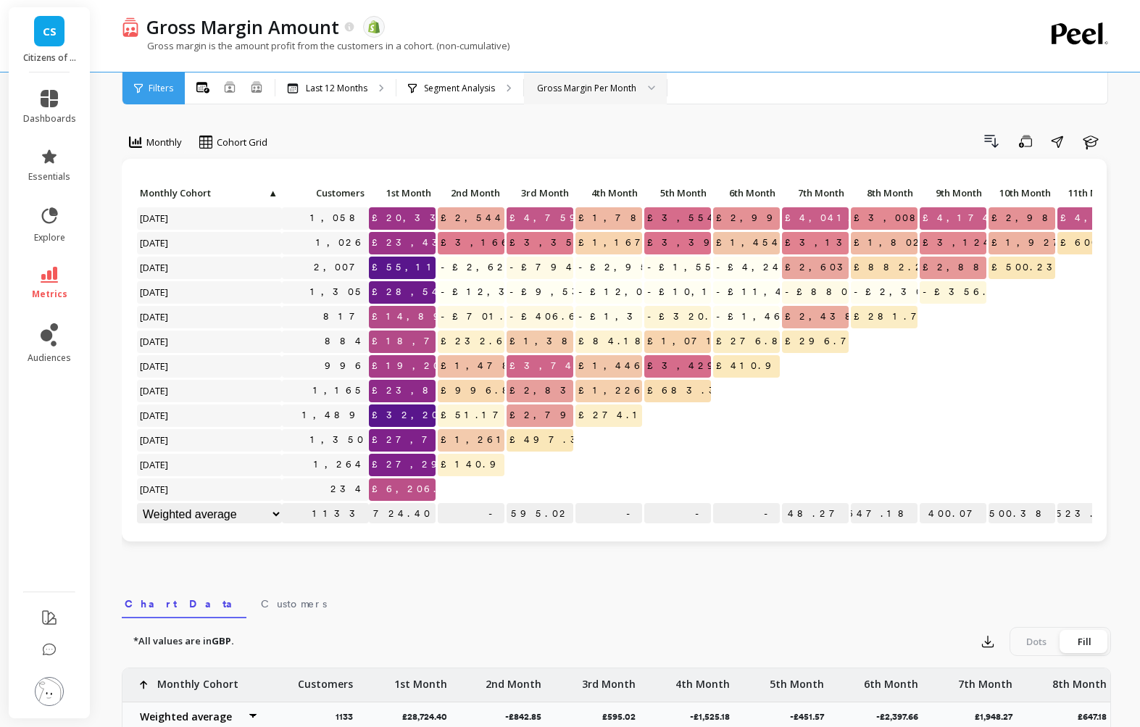
click at [596, 79] on div "Gross Margin Per Month" at bounding box center [595, 88] width 143 height 32
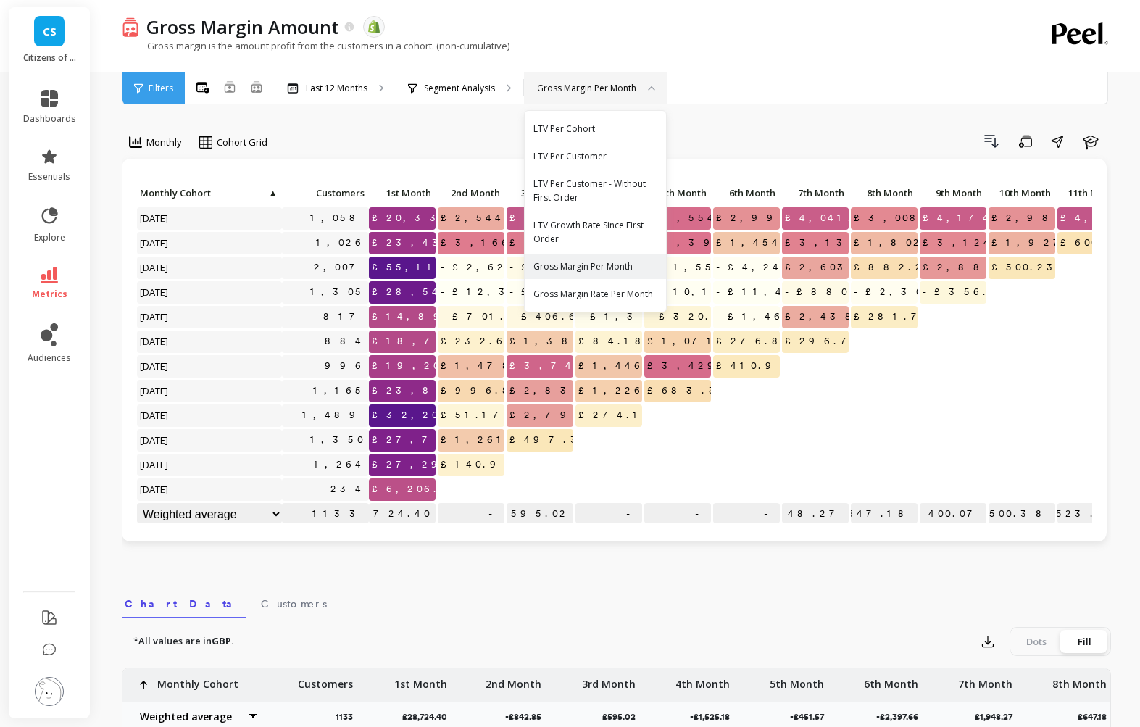
click at [411, 141] on div "Drill Down Save Share Learn" at bounding box center [693, 141] width 833 height 23
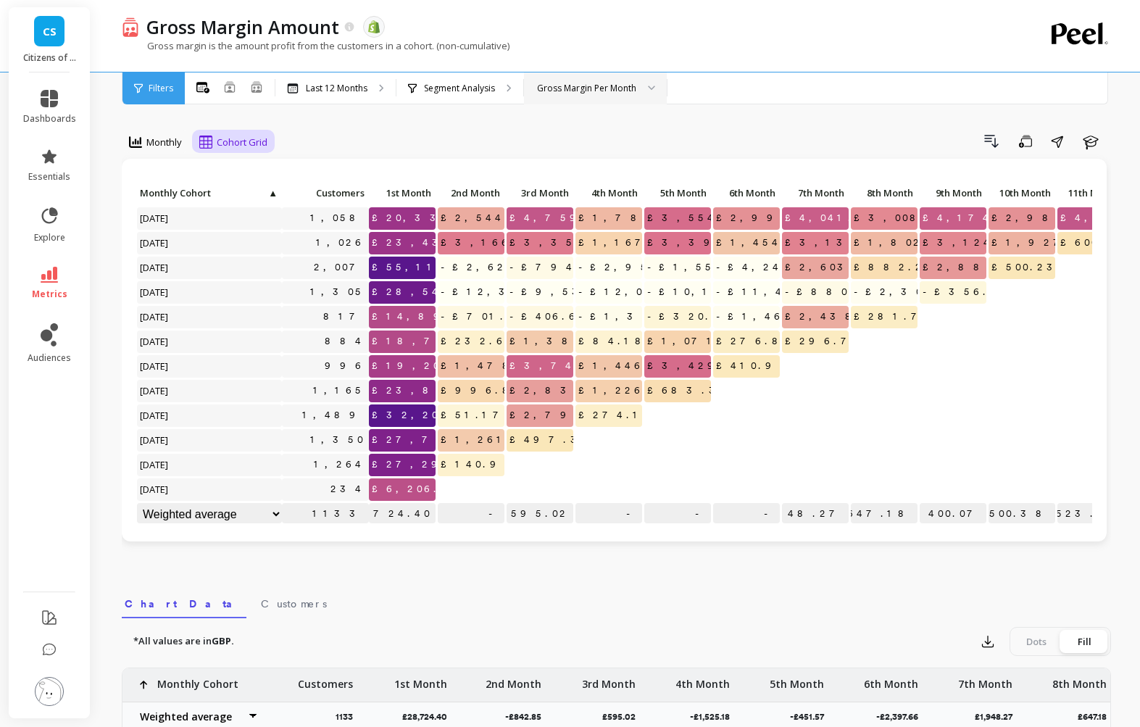
click at [254, 150] on div "Cohort Grid" at bounding box center [233, 141] width 68 height 17
click at [359, 135] on div "Drill Down Save Share Learn" at bounding box center [693, 141] width 833 height 23
click at [601, 99] on div "Gross Margin Per Month" at bounding box center [595, 88] width 143 height 32
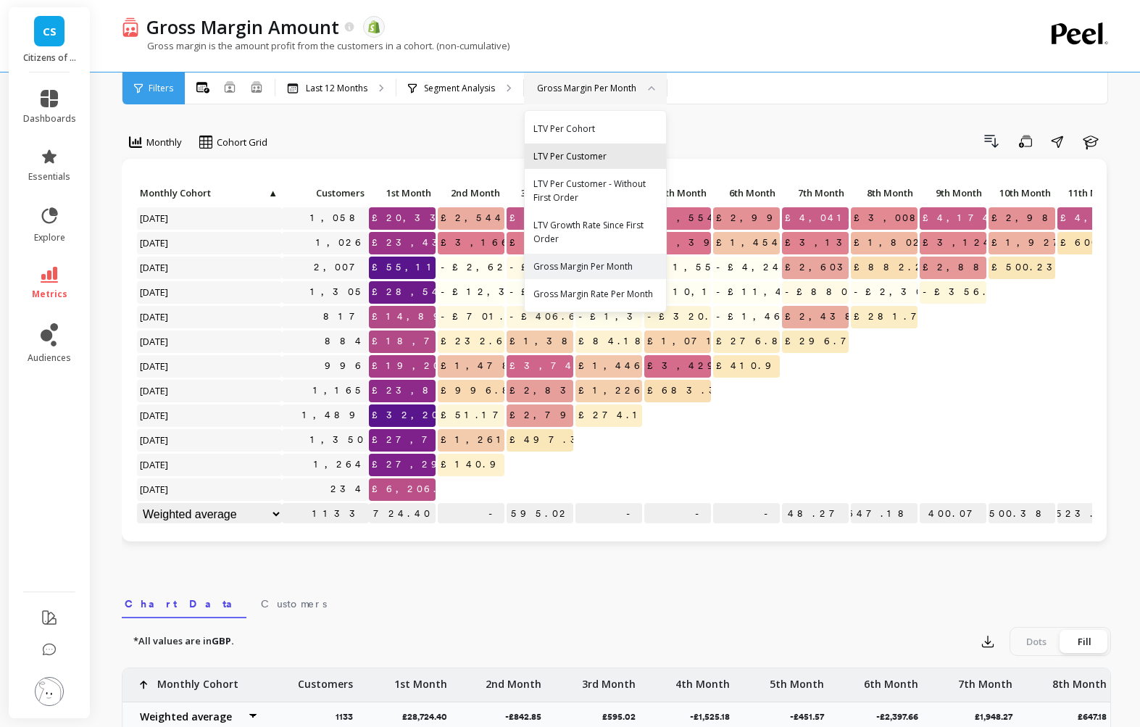
click at [617, 158] on div "LTV Per Customer" at bounding box center [595, 156] width 124 height 14
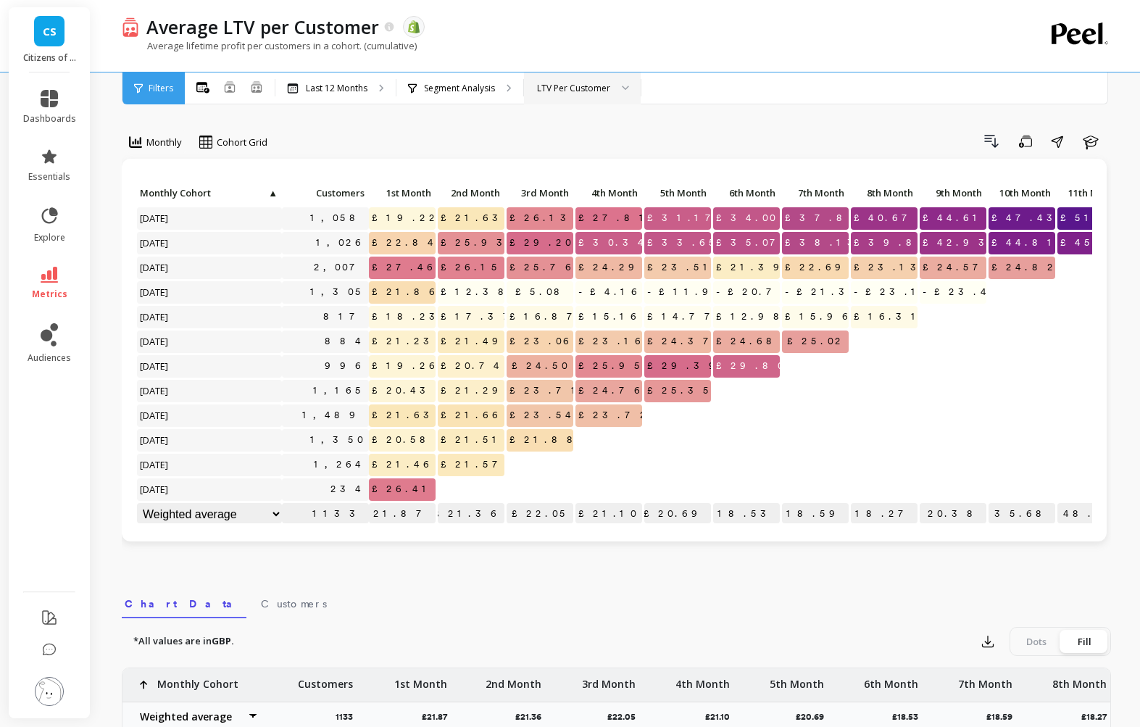
click at [611, 85] on div "LTV Per Customer" at bounding box center [573, 88] width 76 height 14
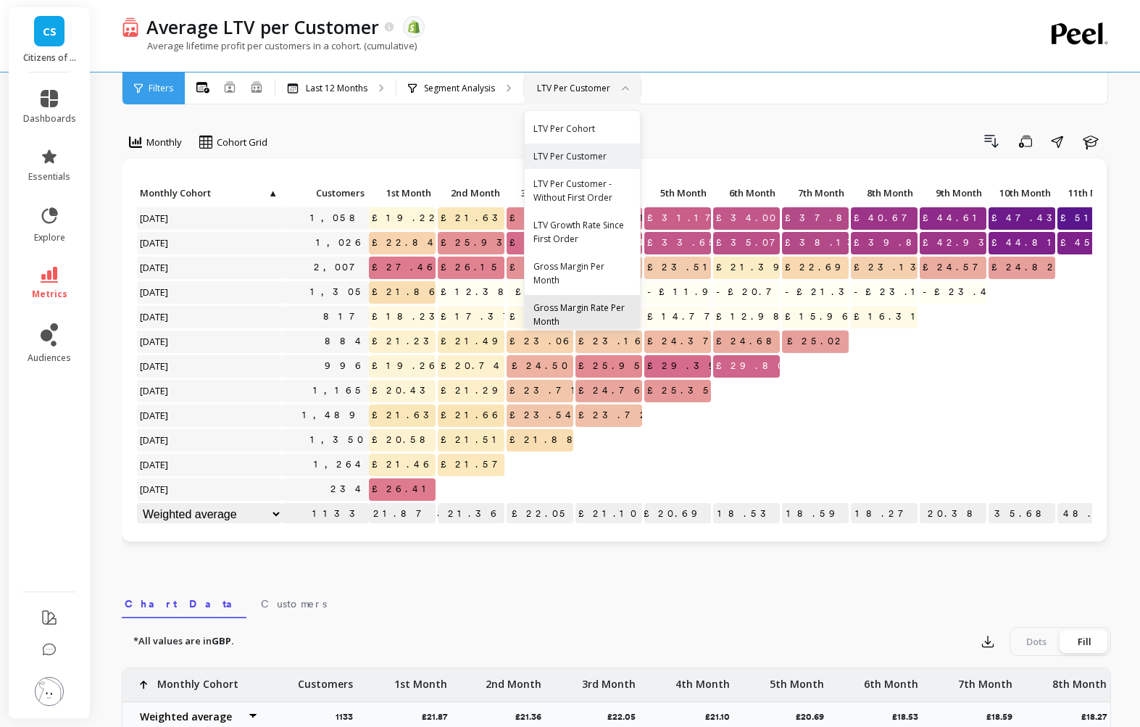
click at [595, 308] on div "Gross Margin Rate Per Month" at bounding box center [582, 315] width 98 height 28
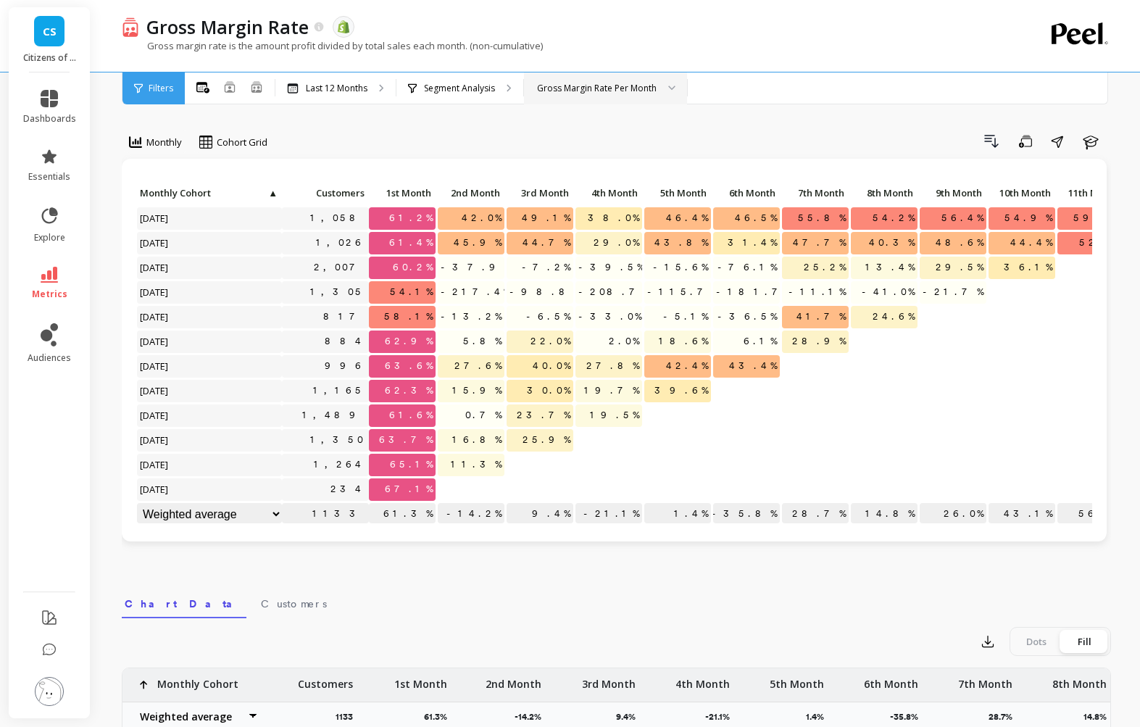
click at [1007, 141] on div "Drill Down Save Share Learn" at bounding box center [693, 141] width 833 height 23
click at [992, 142] on icon "button" at bounding box center [990, 141] width 17 height 17
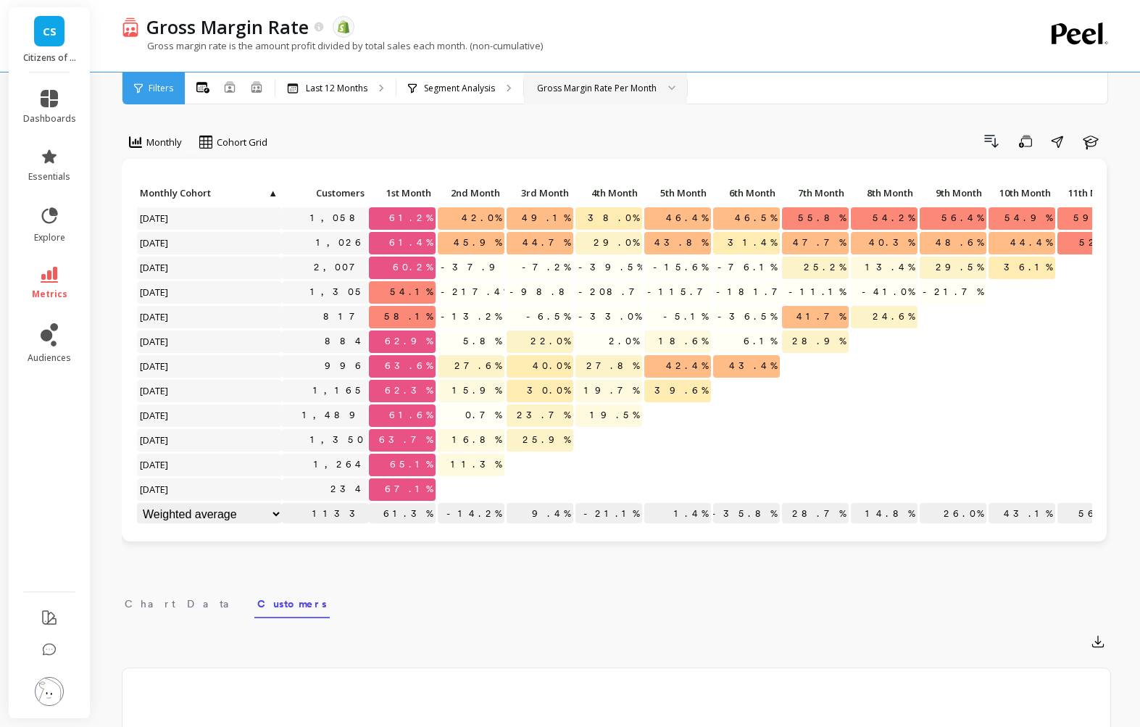
click at [640, 85] on div "Gross Margin Rate Per Month" at bounding box center [597, 88] width 120 height 14
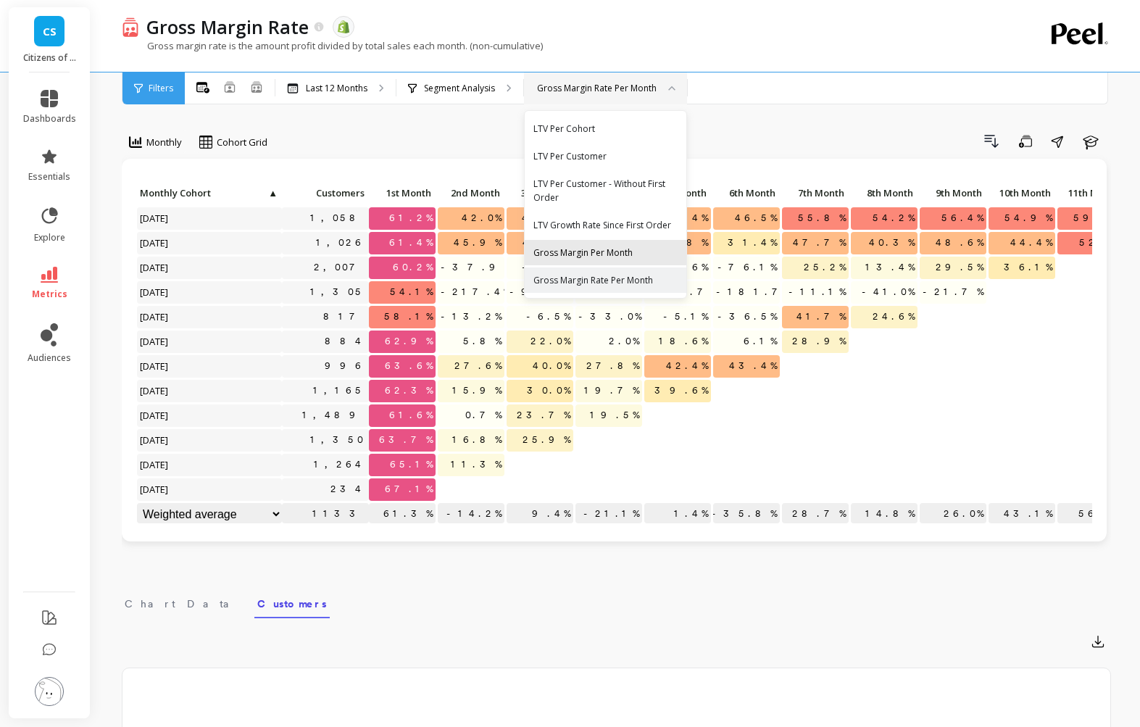
scroll to position [37, 0]
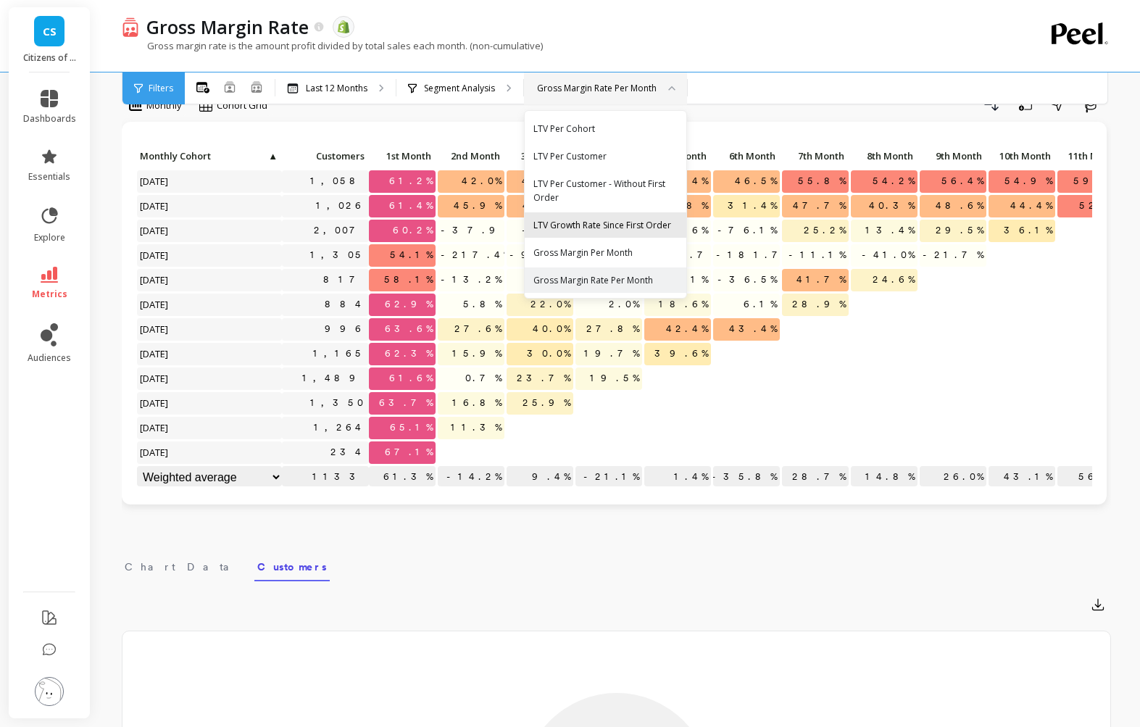
click at [620, 228] on div "LTV Growth Rate Since First Order" at bounding box center [605, 225] width 144 height 14
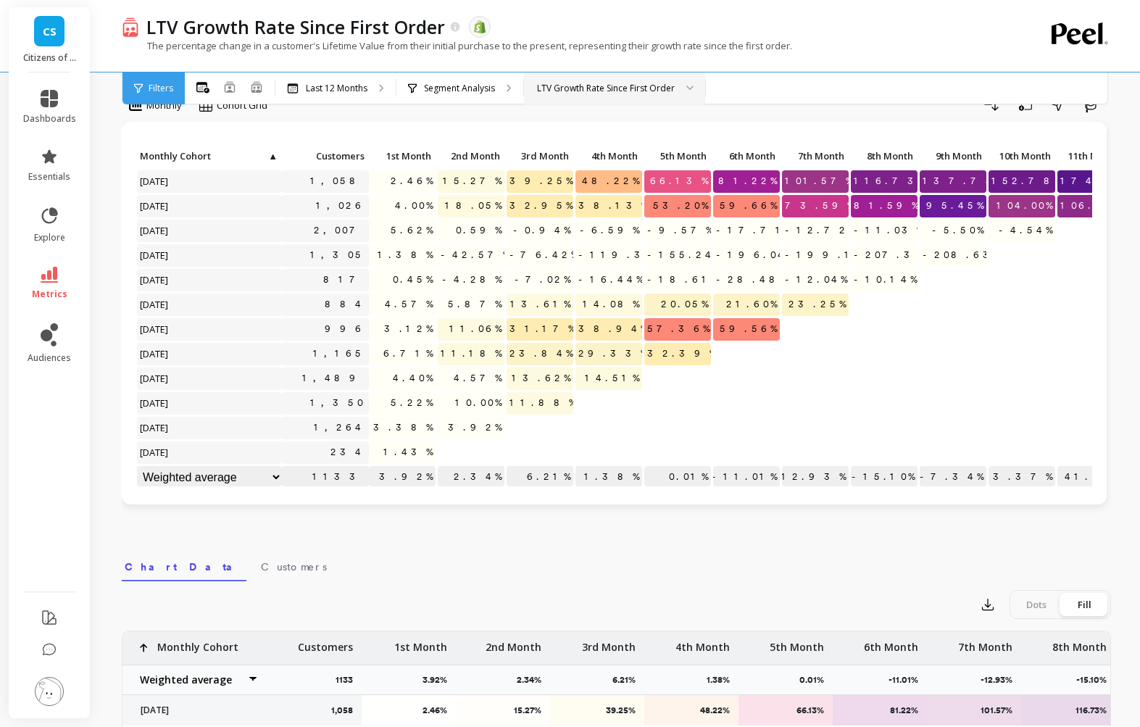
scroll to position [110, 0]
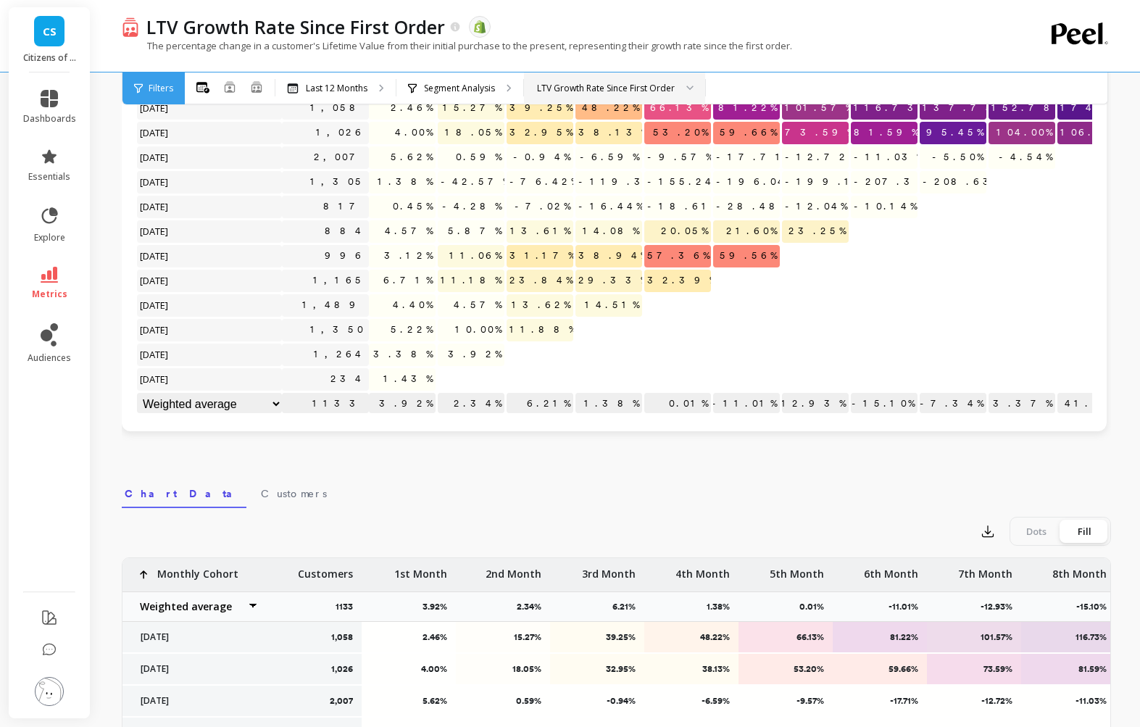
click at [640, 95] on div "LTV Growth Rate Since First Order" at bounding box center [614, 88] width 181 height 32
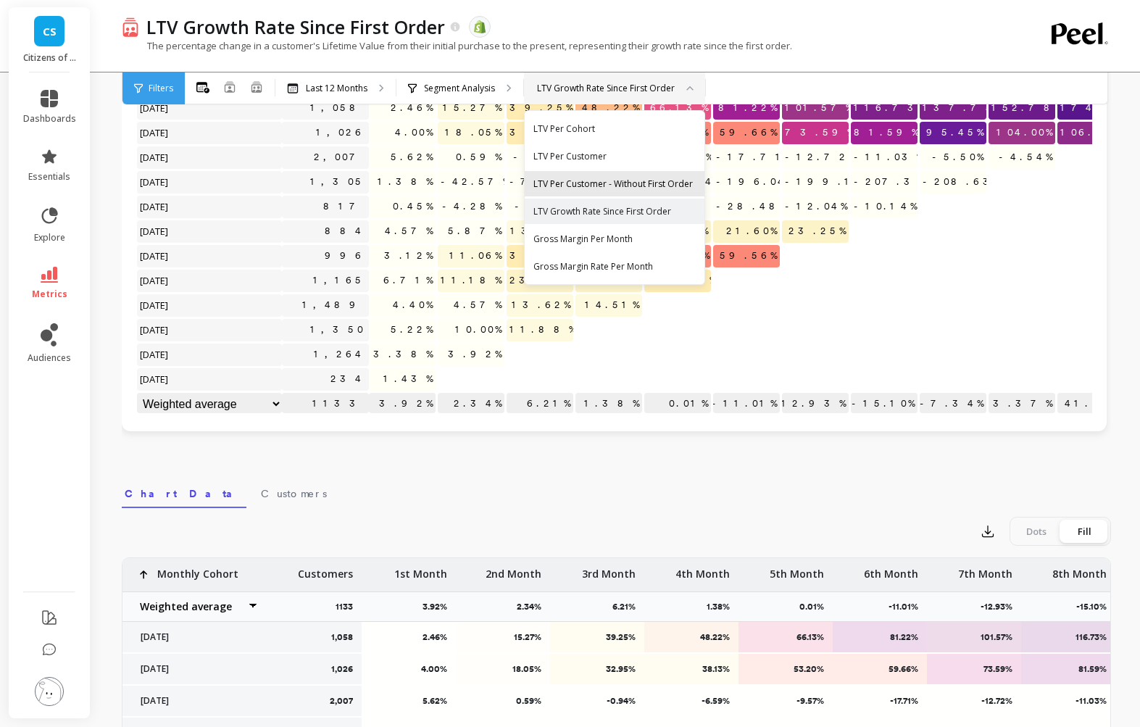
click at [624, 182] on div "LTV Per Customer - Without First Order" at bounding box center [614, 184] width 162 height 14
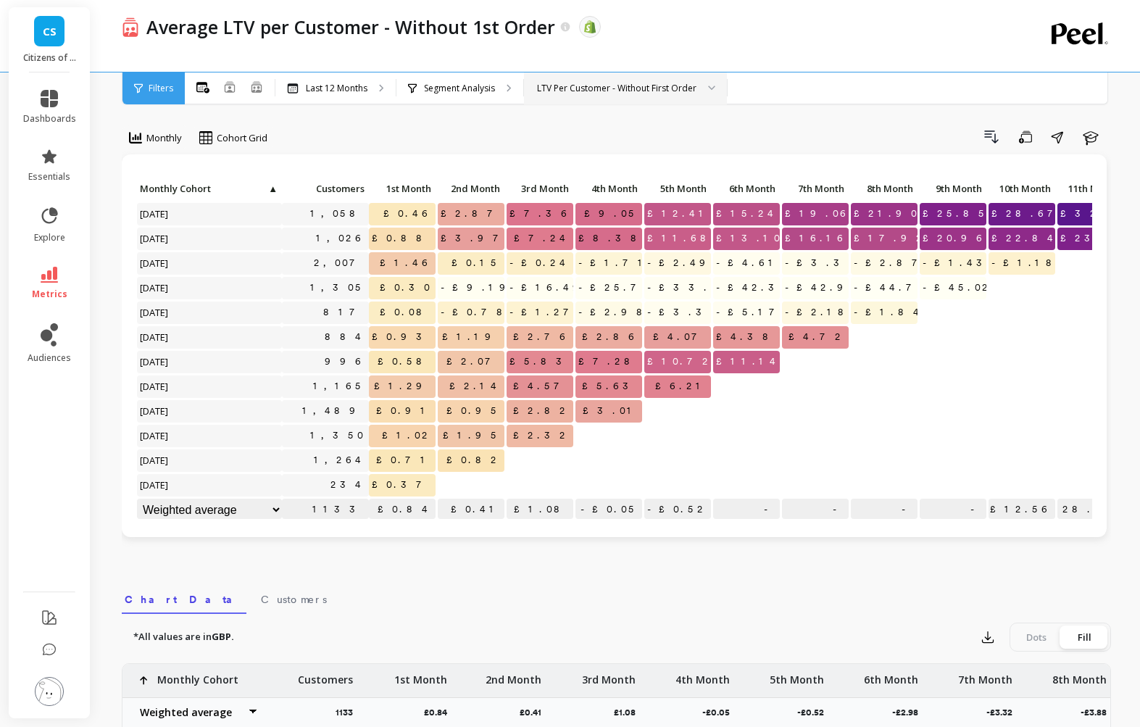
scroll to position [1, 0]
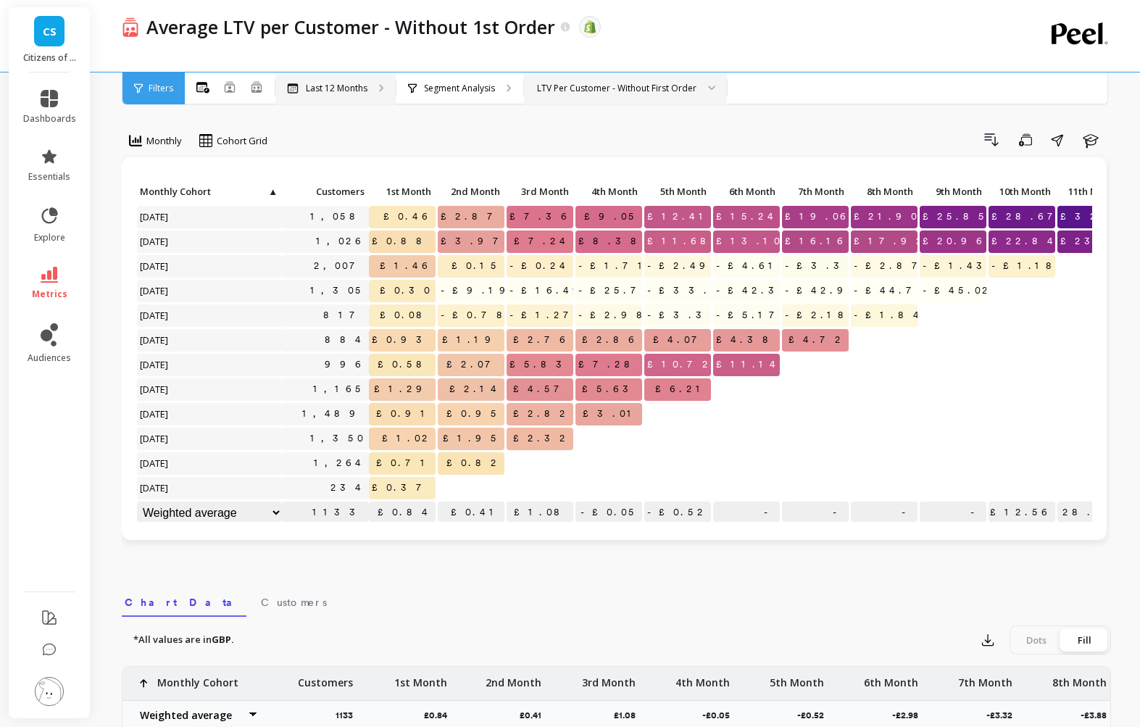
click at [335, 92] on p "Last 12 Months" at bounding box center [337, 89] width 62 height 12
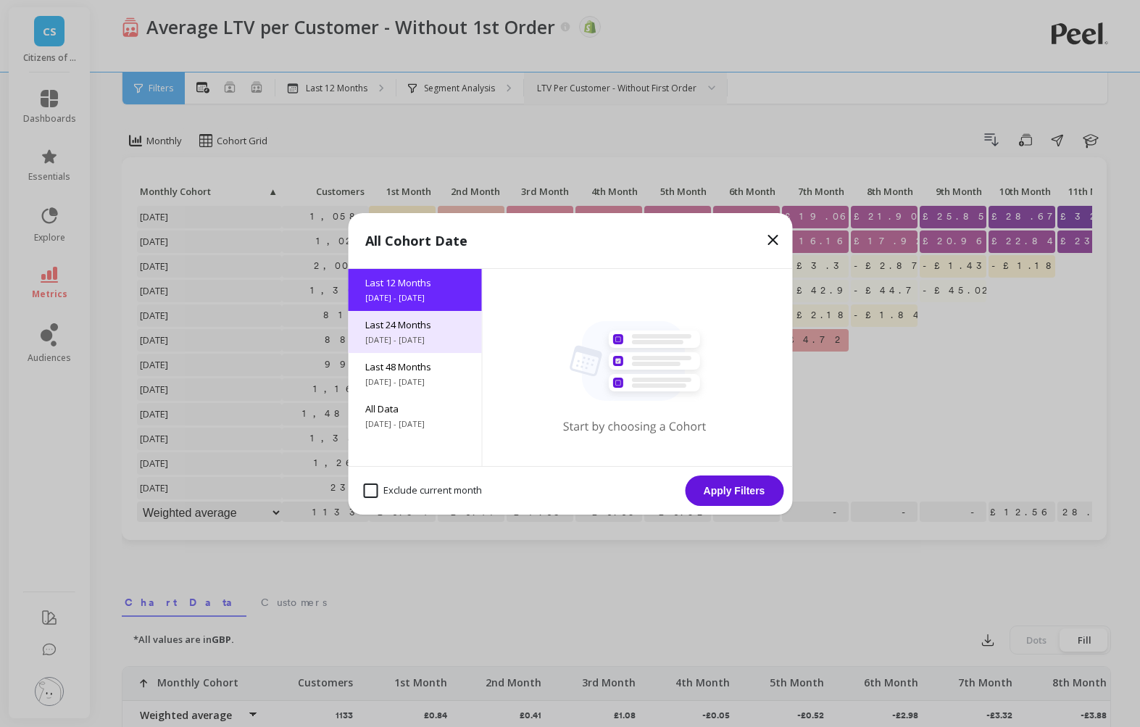
click at [430, 339] on span "9/6/2023 - 9/6/2025" at bounding box center [414, 340] width 99 height 12
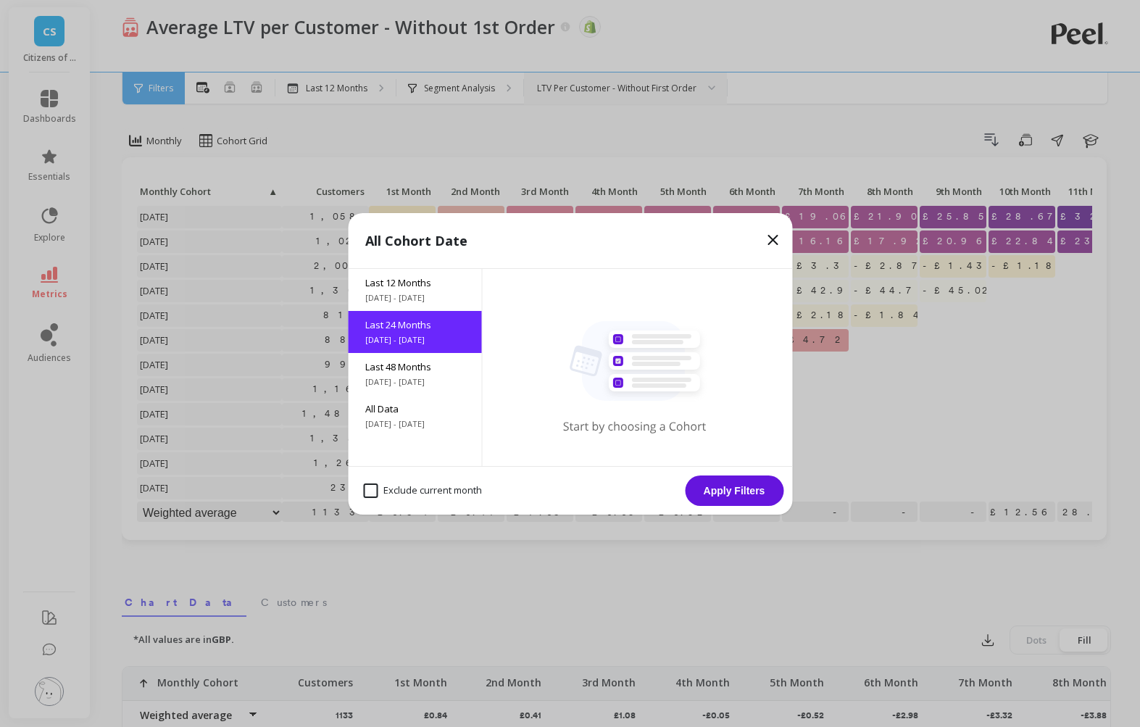
click at [751, 496] on button "Apply Filters" at bounding box center [734, 490] width 99 height 30
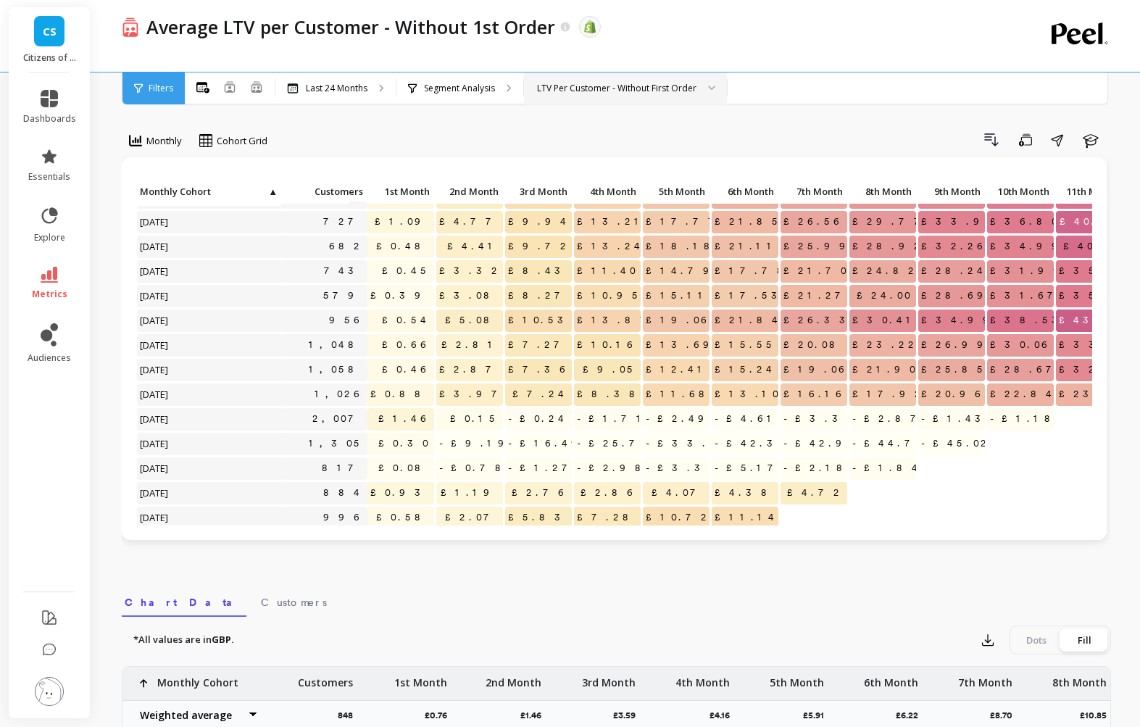
scroll to position [146, 1]
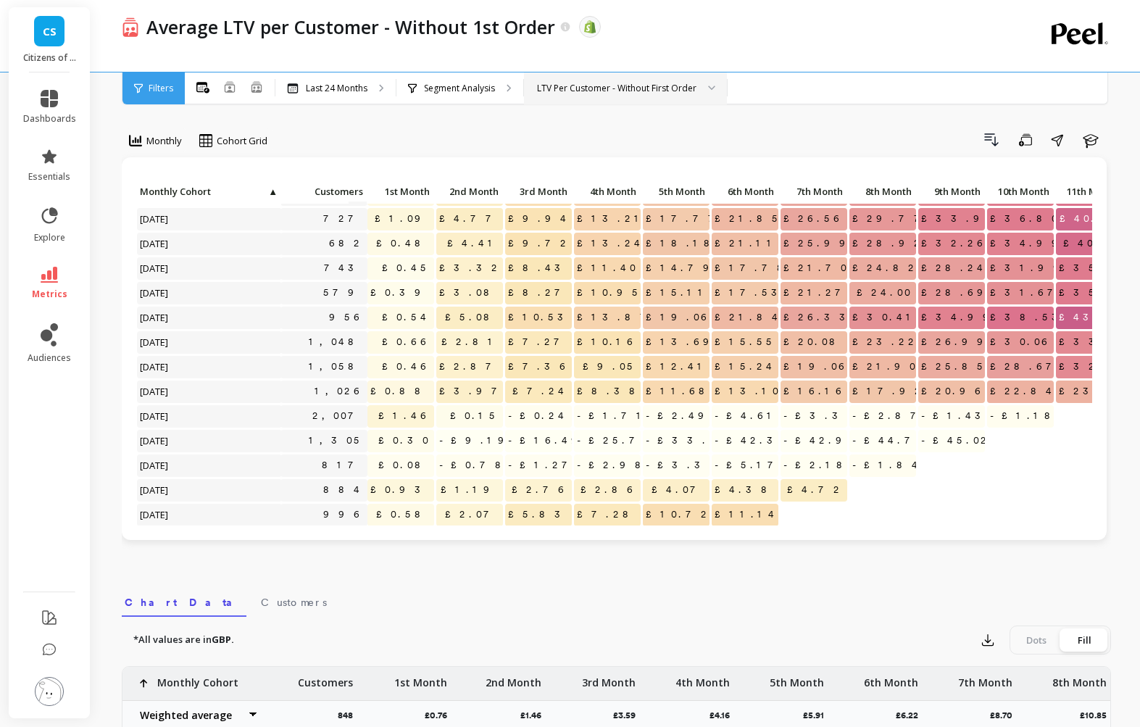
click at [969, 523] on div at bounding box center [951, 514] width 67 height 22
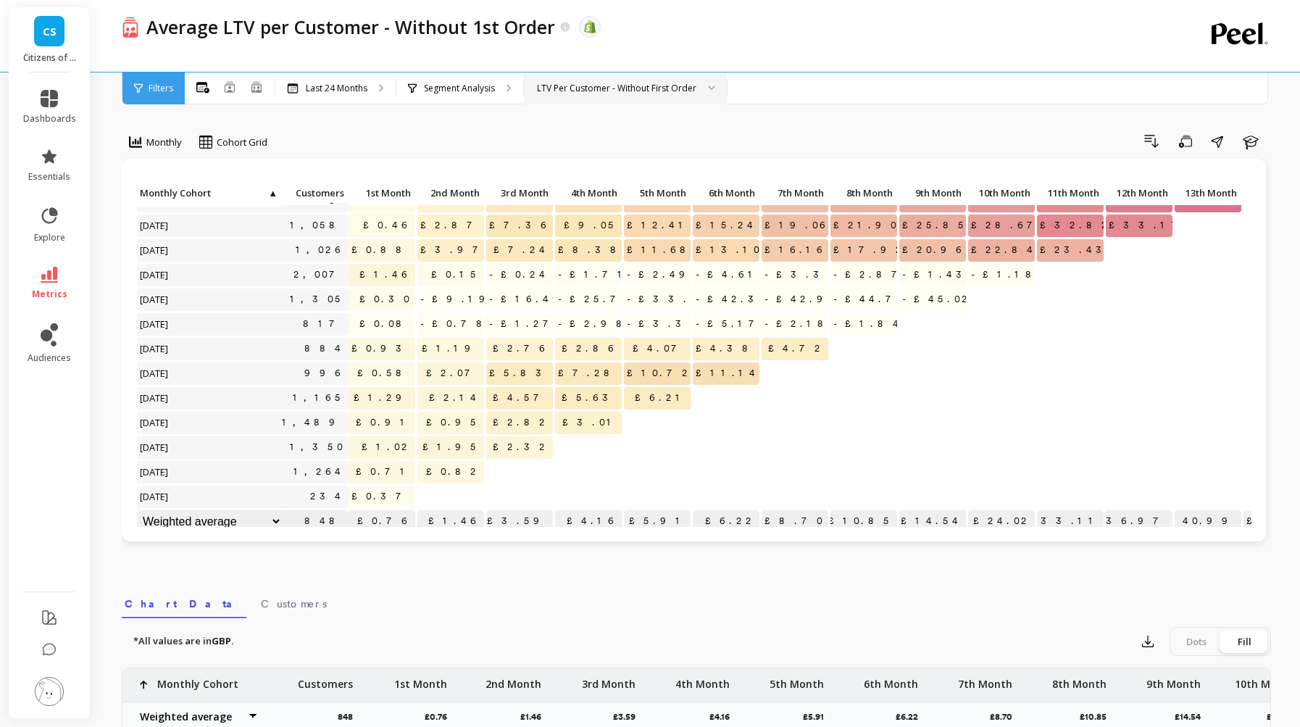
scroll to position [296, 20]
